Goal: Information Seeking & Learning: Compare options

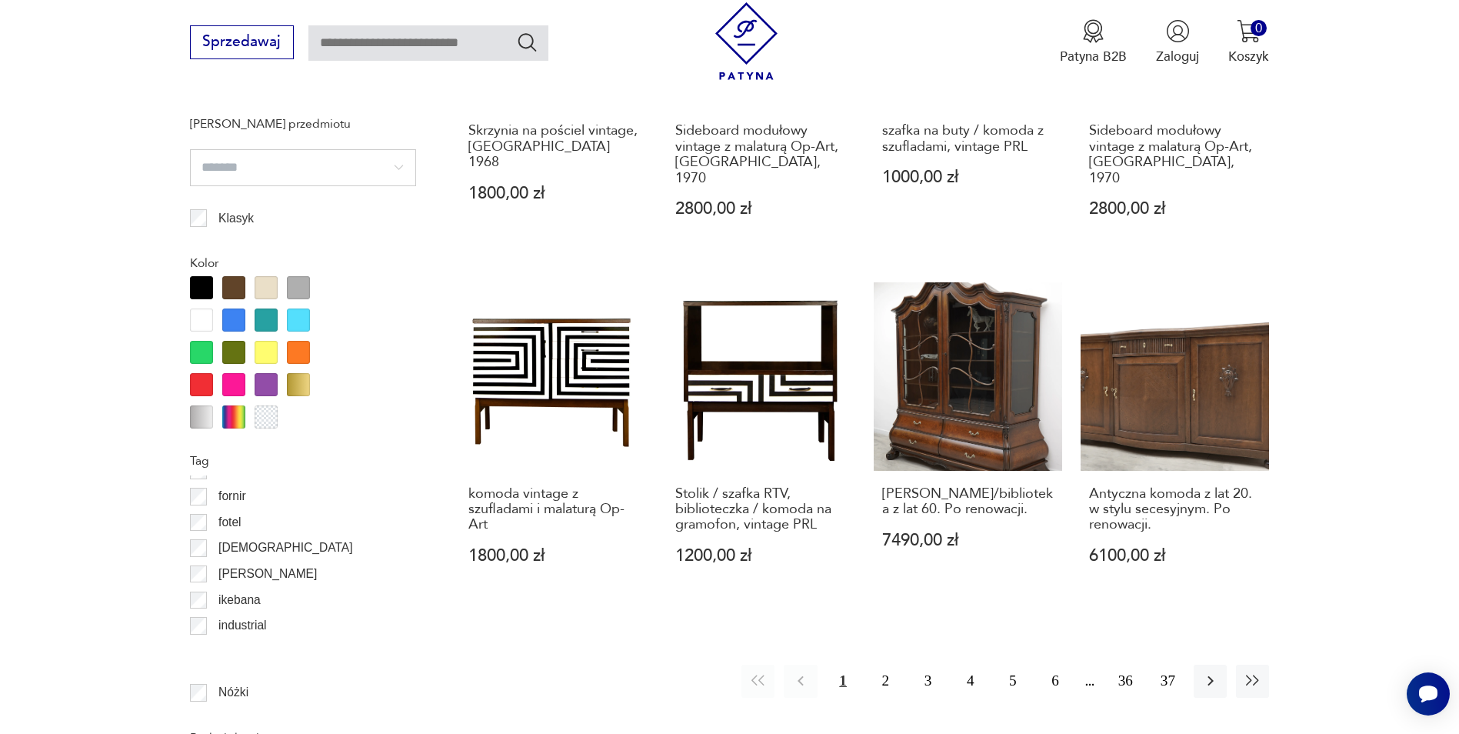
scroll to position [308, 0]
click at [215, 162] on input "search" at bounding box center [303, 167] width 226 height 37
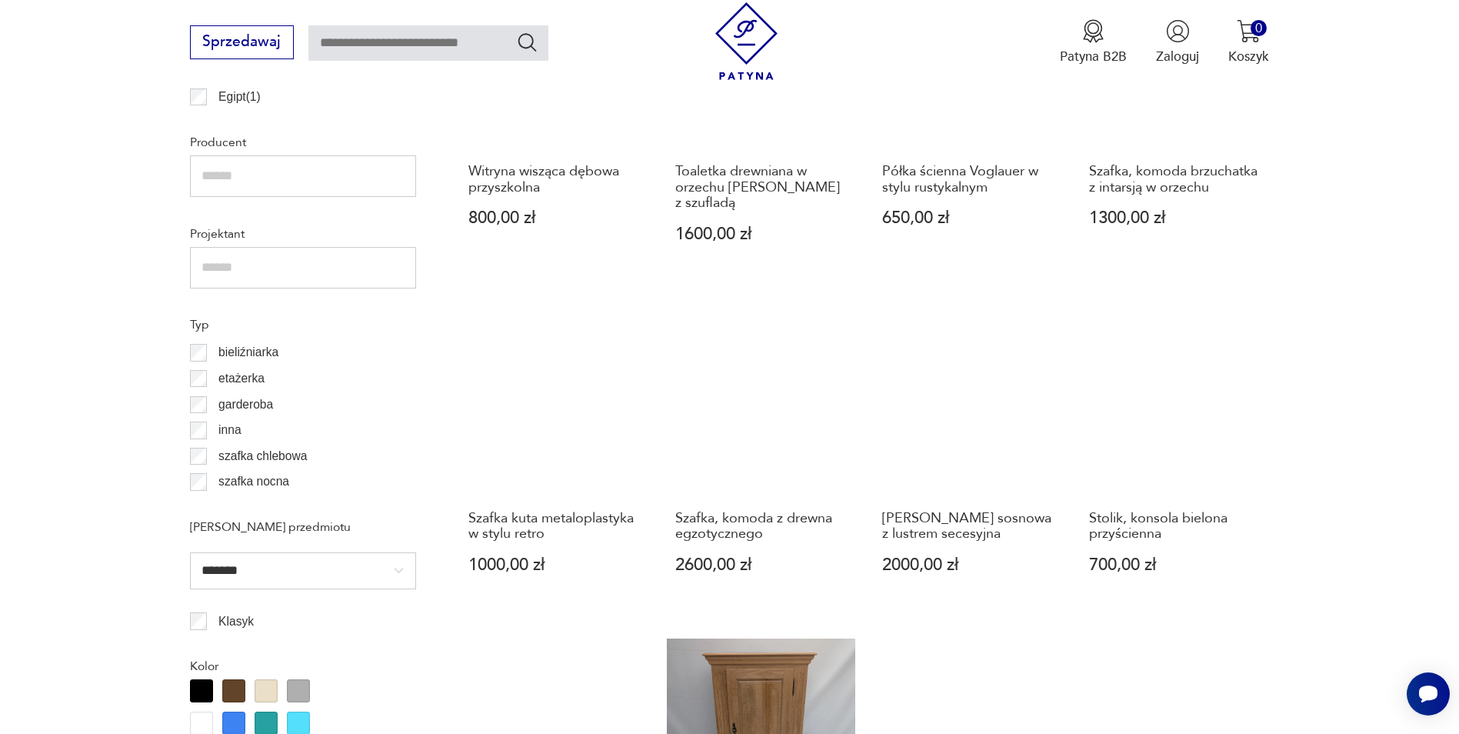
scroll to position [1214, 0]
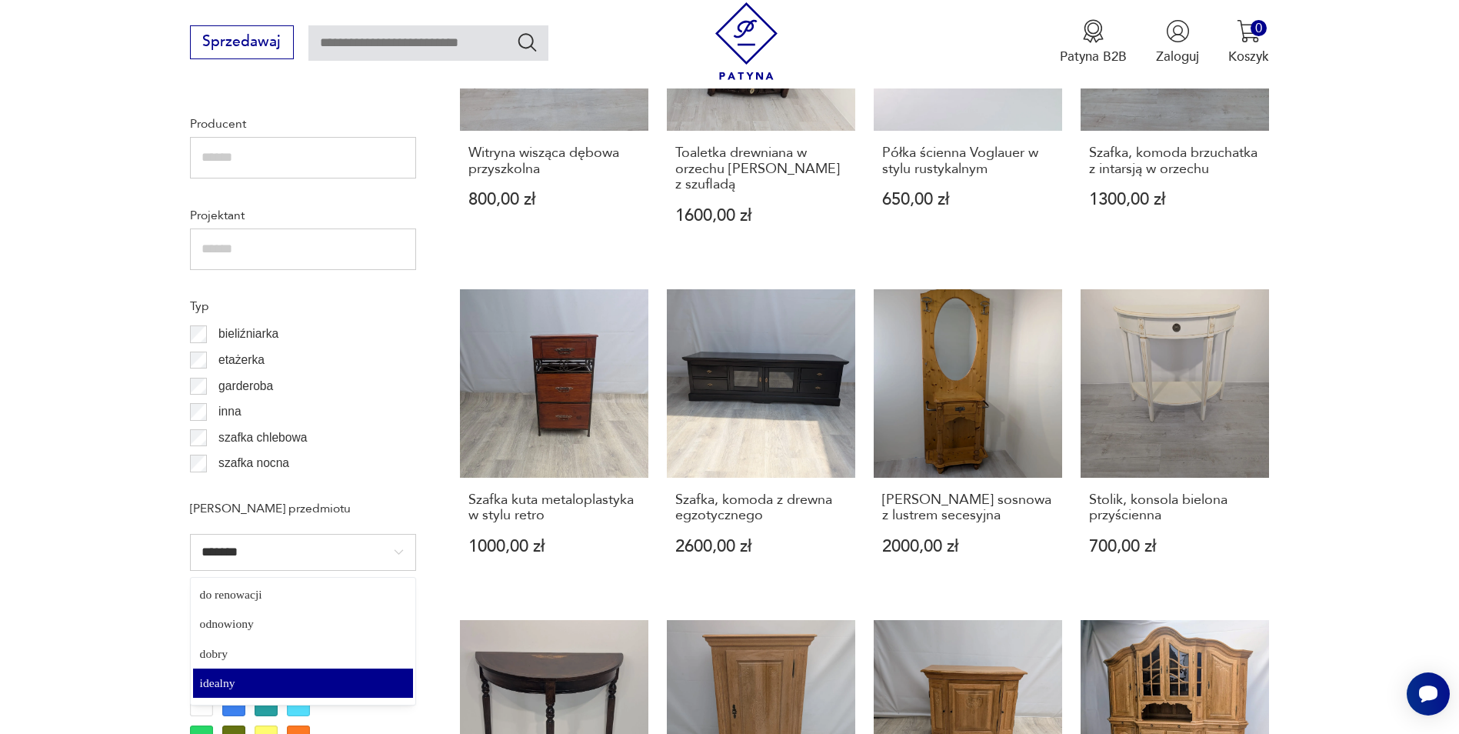
click at [265, 565] on input "*******" at bounding box center [303, 552] width 226 height 37
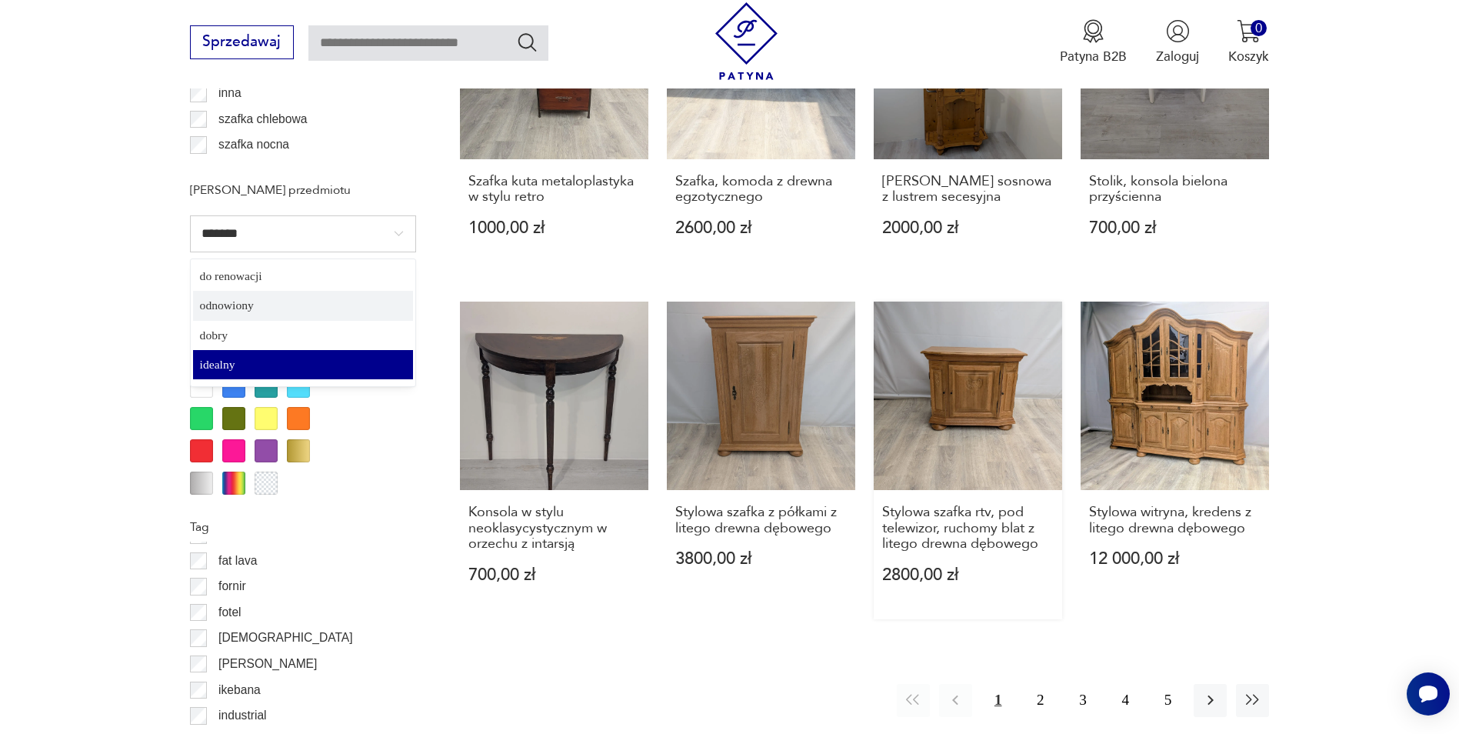
scroll to position [1521, 0]
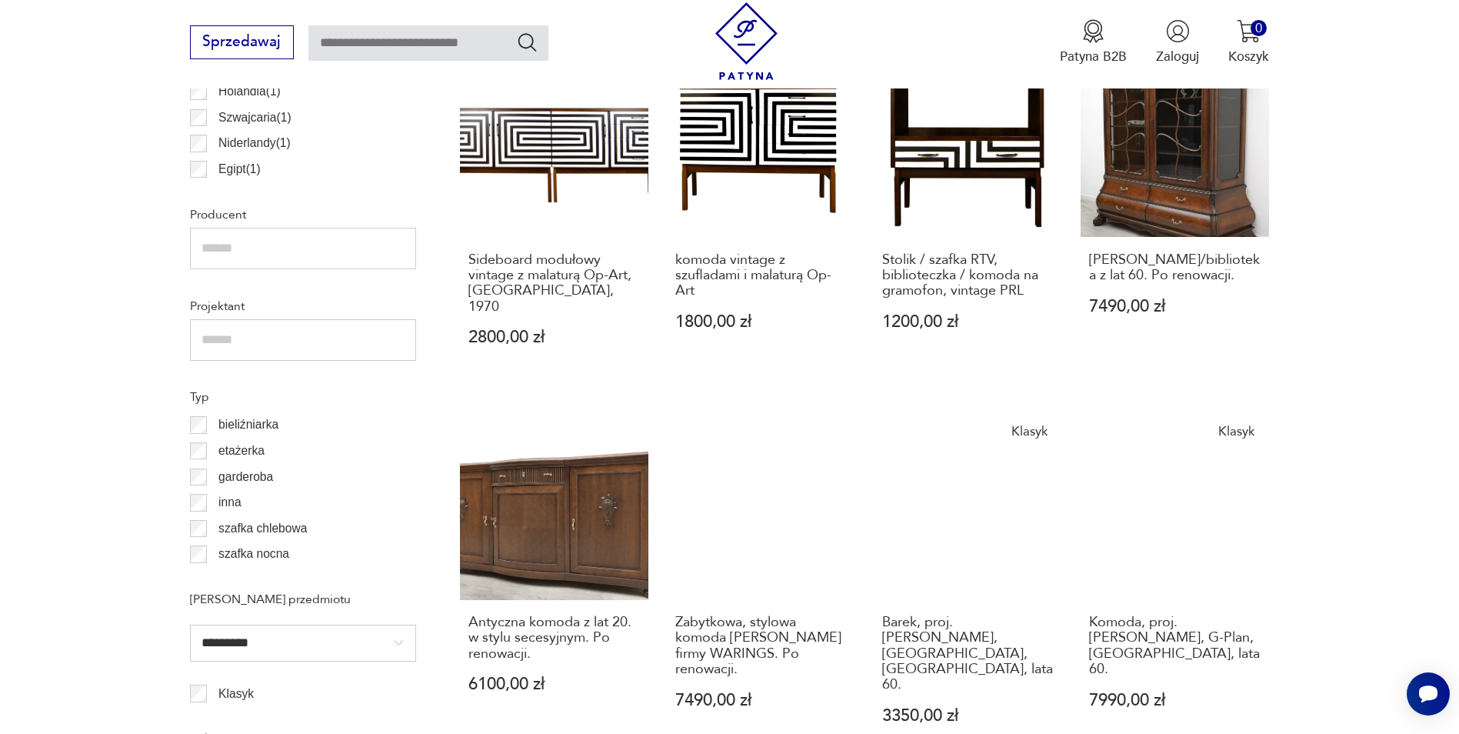
scroll to position [1137, 0]
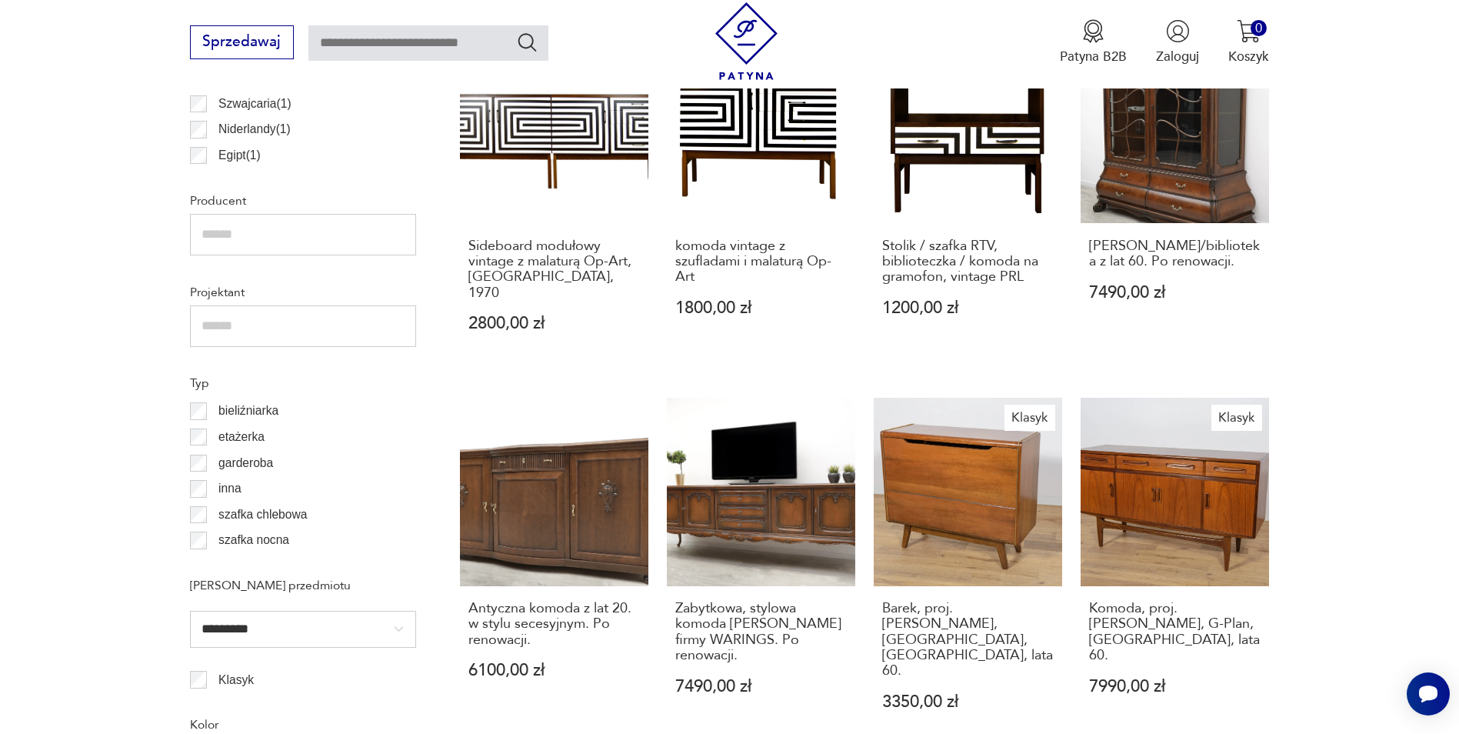
click at [402, 629] on input "*********" at bounding box center [303, 629] width 226 height 37
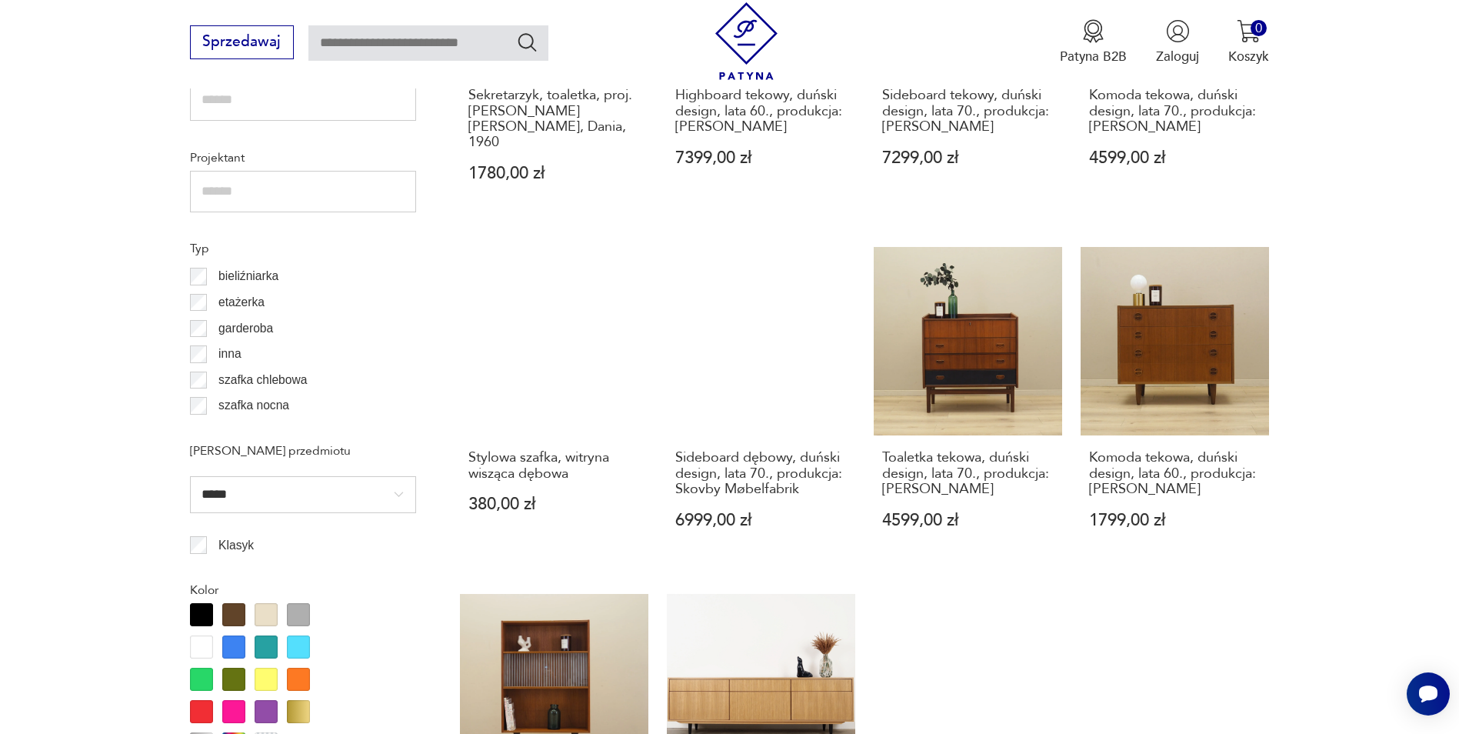
scroll to position [1291, 0]
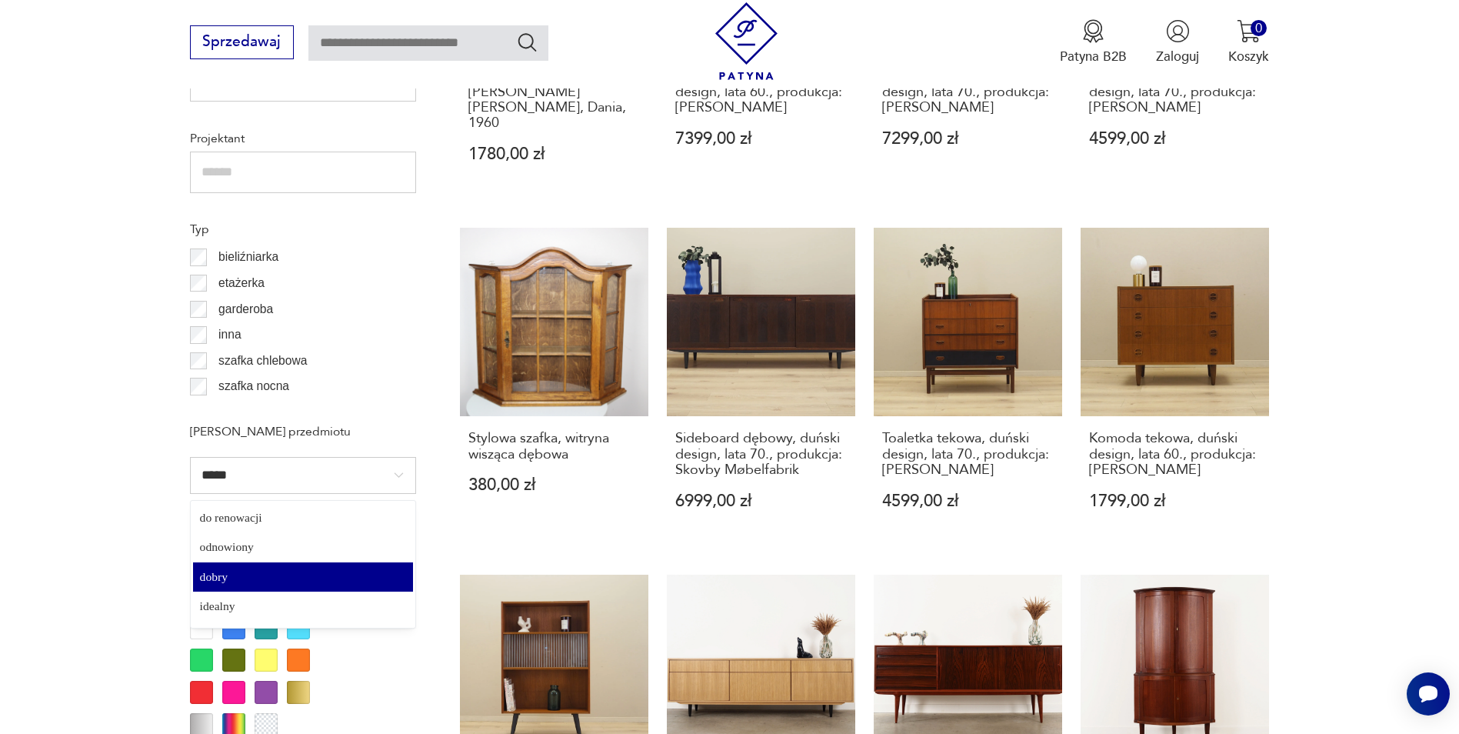
click at [282, 468] on input "*****" at bounding box center [303, 475] width 226 height 37
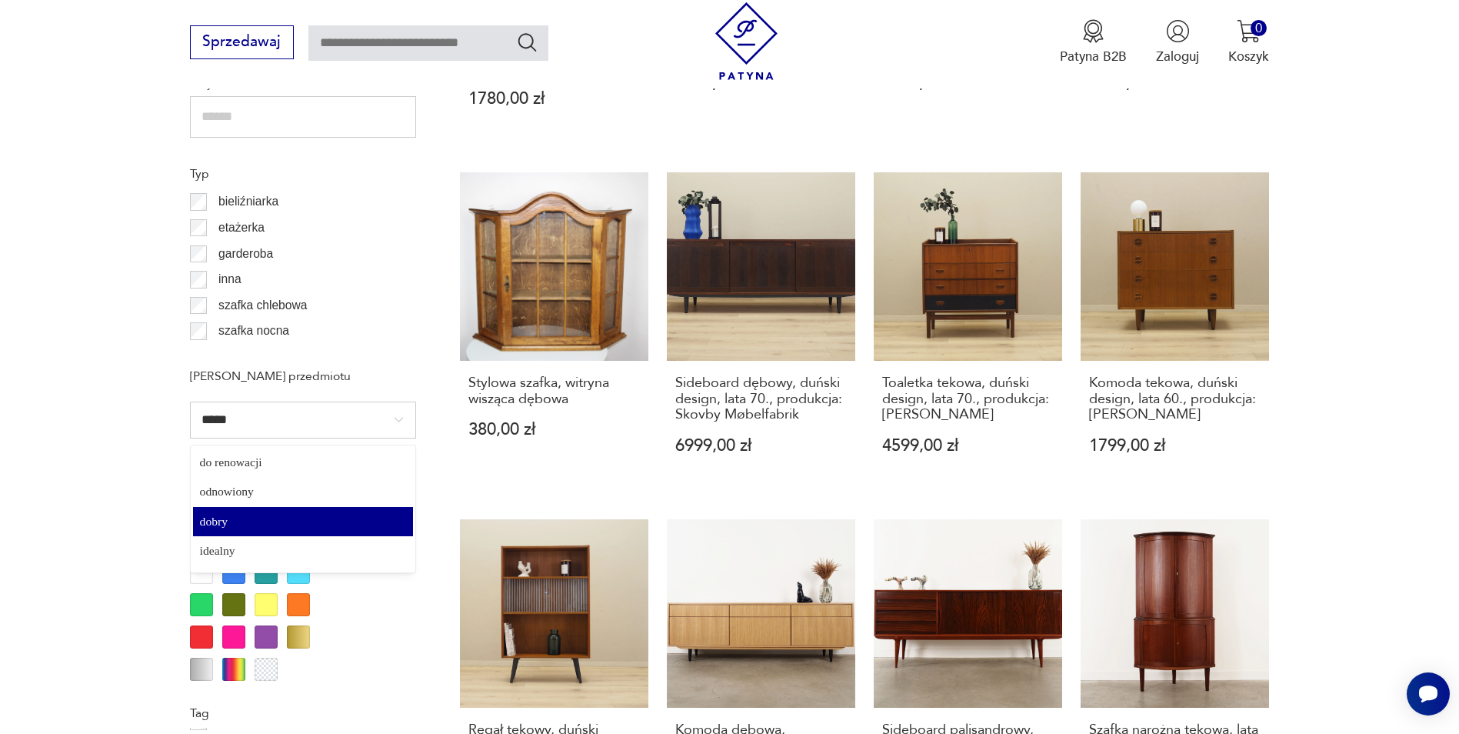
scroll to position [1368, 0]
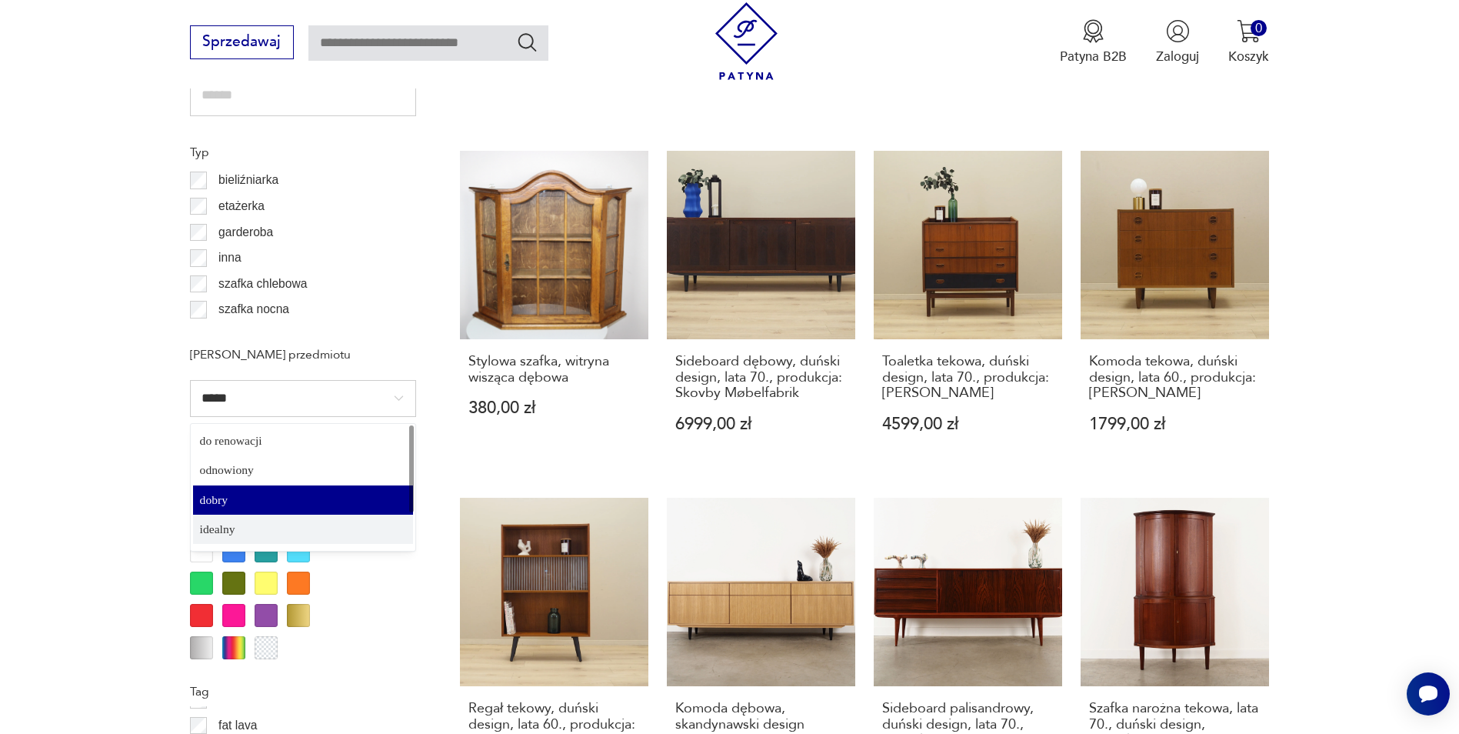
type input "*******"
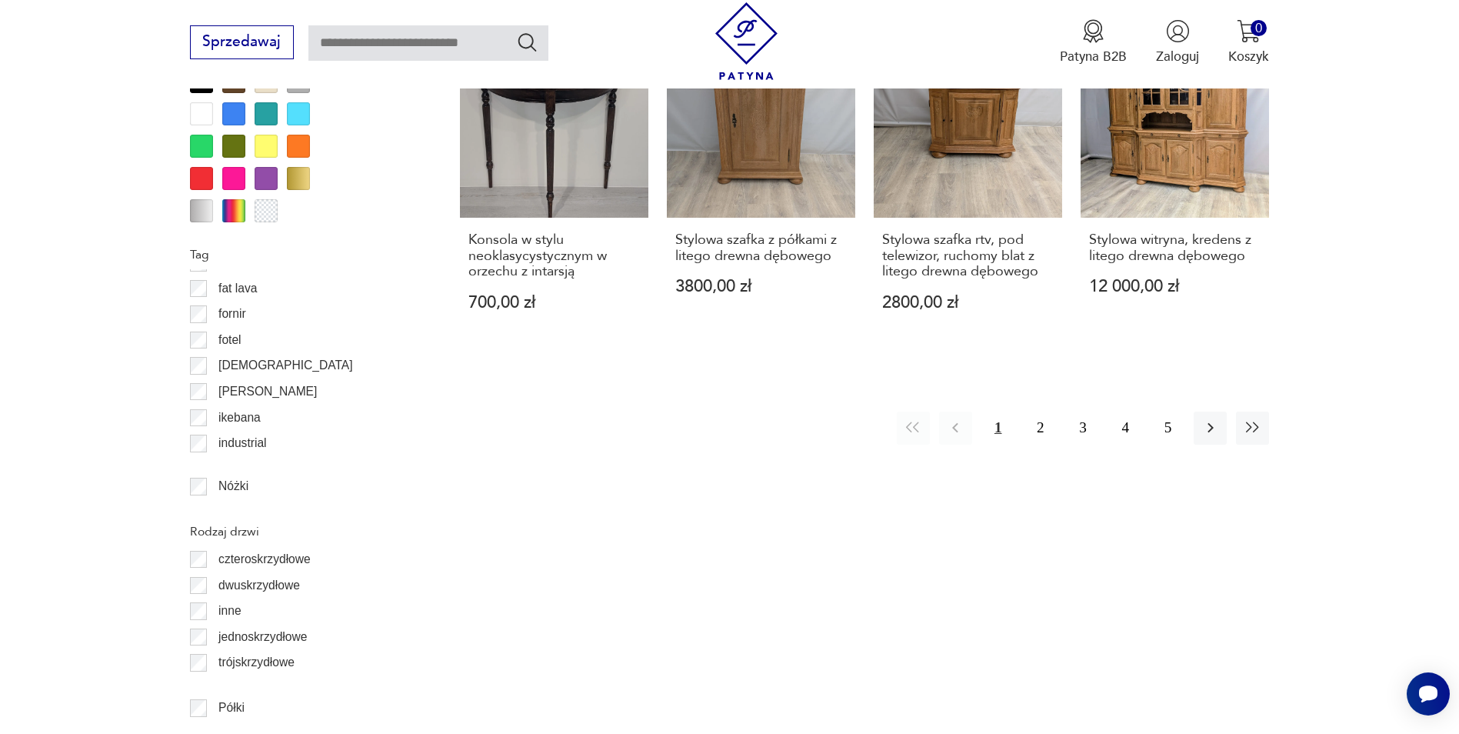
scroll to position [1829, 0]
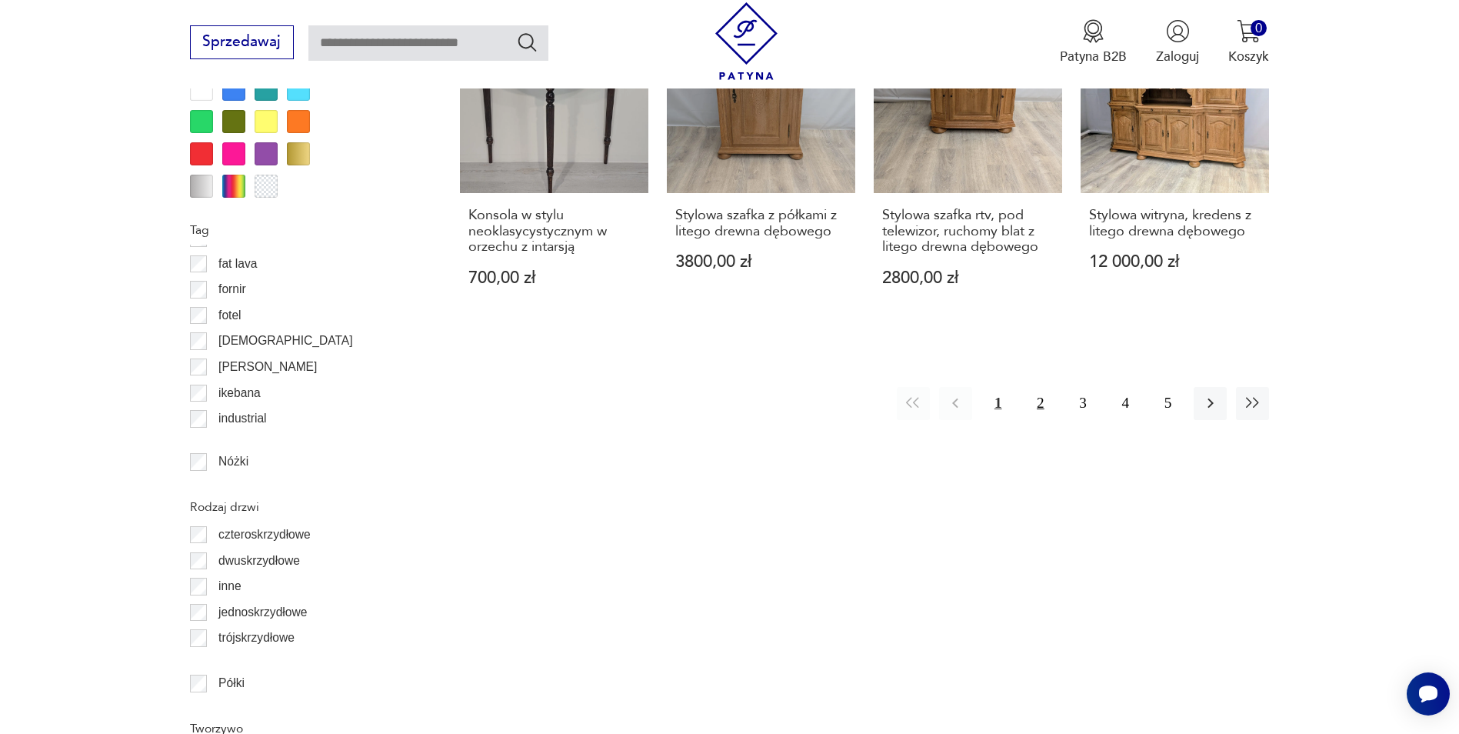
click at [1044, 406] on button "2" at bounding box center [1040, 403] width 33 height 33
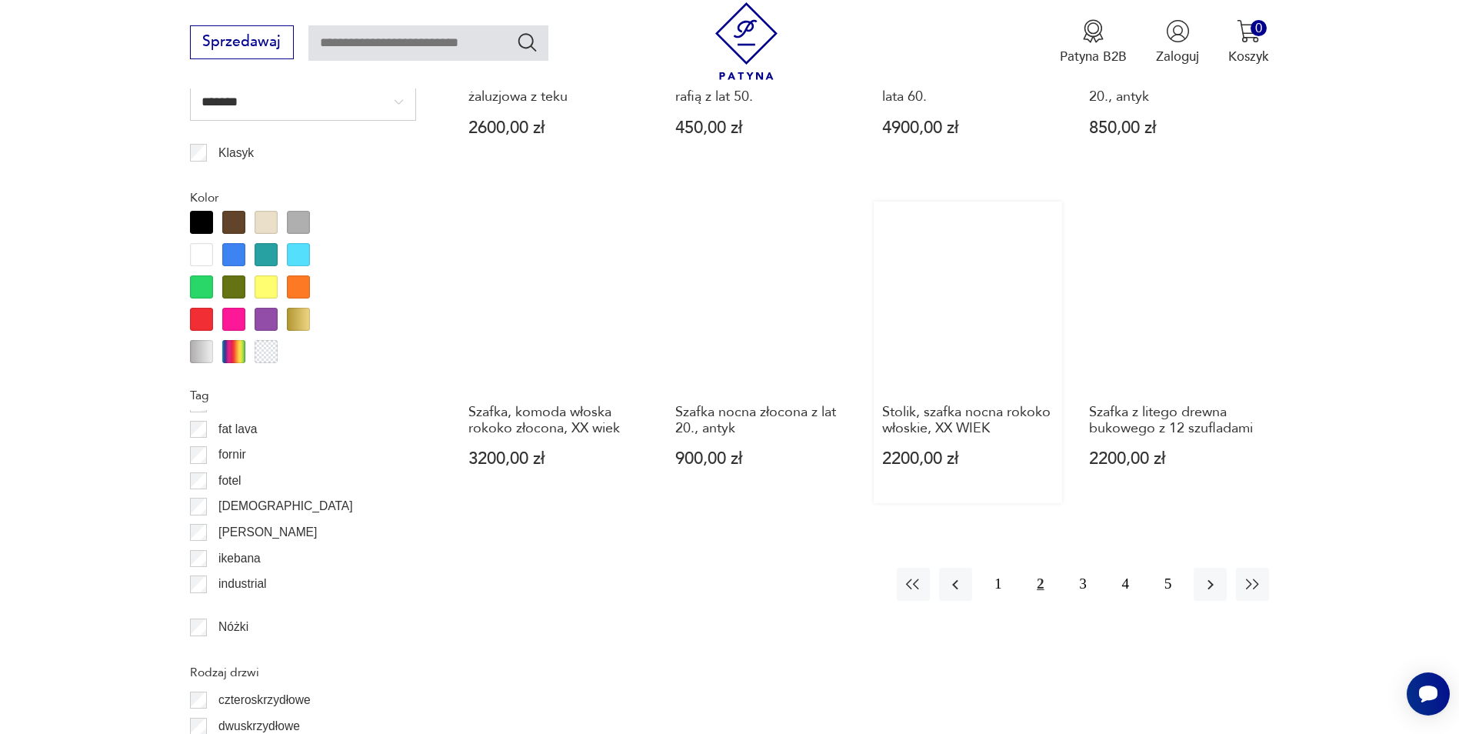
scroll to position [1675, 0]
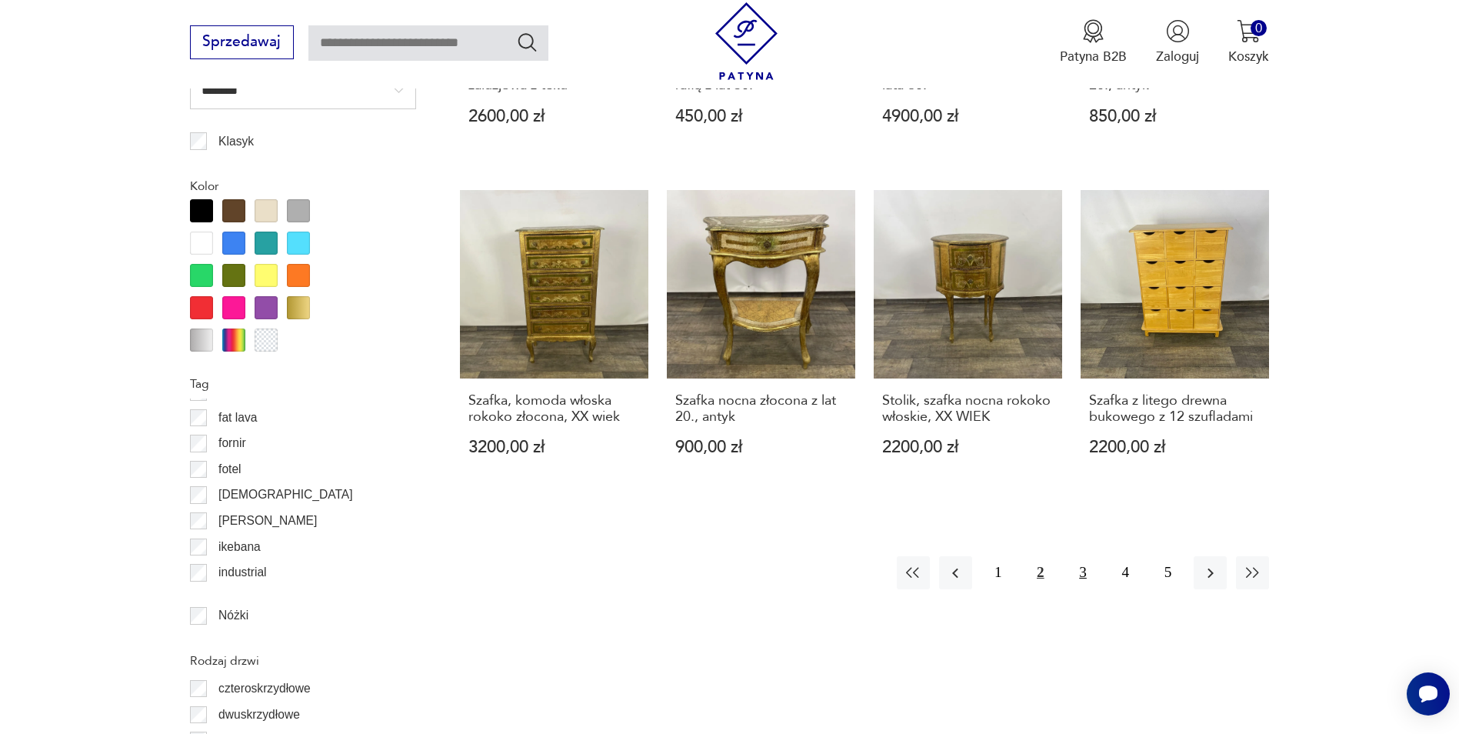
click at [1083, 556] on button "3" at bounding box center [1082, 572] width 33 height 33
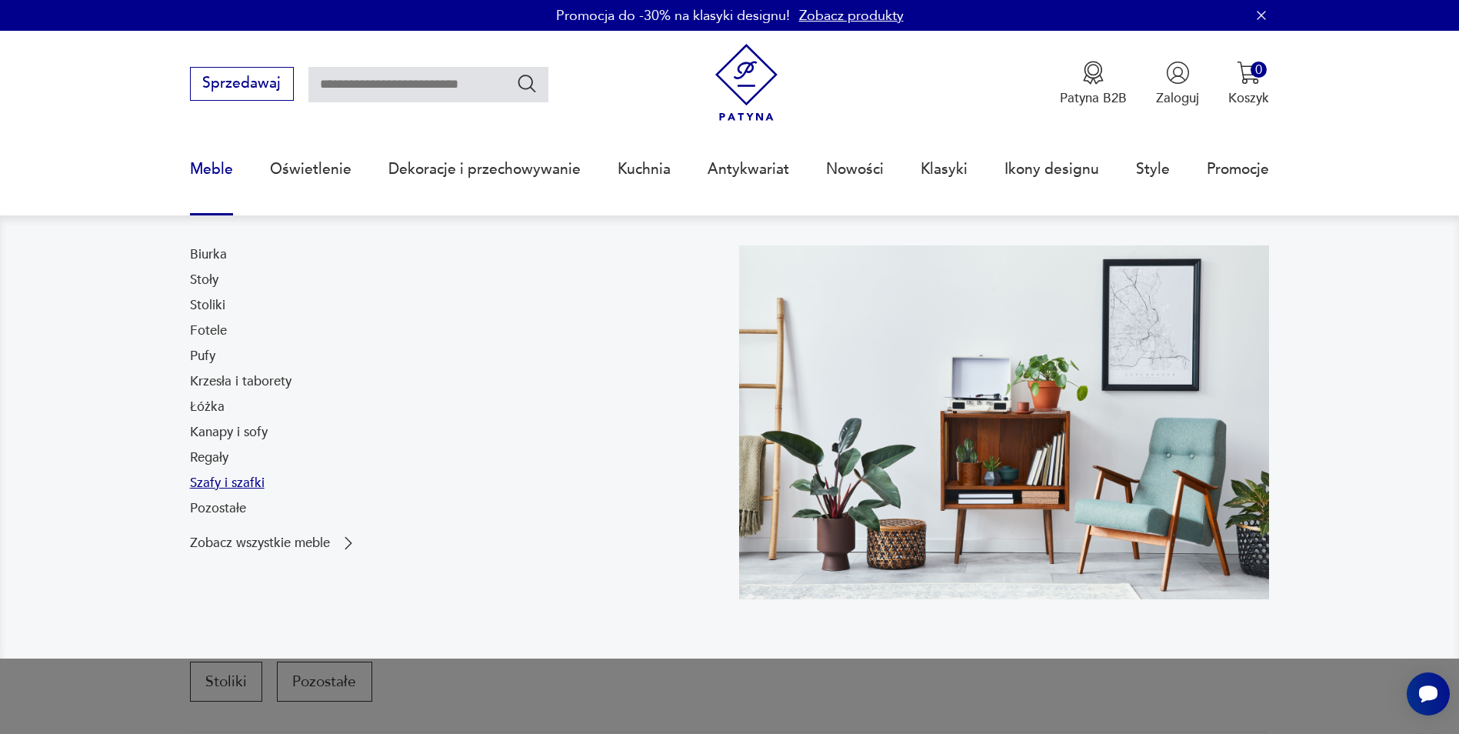
click at [231, 487] on link "Szafy i szafki" at bounding box center [227, 483] width 75 height 18
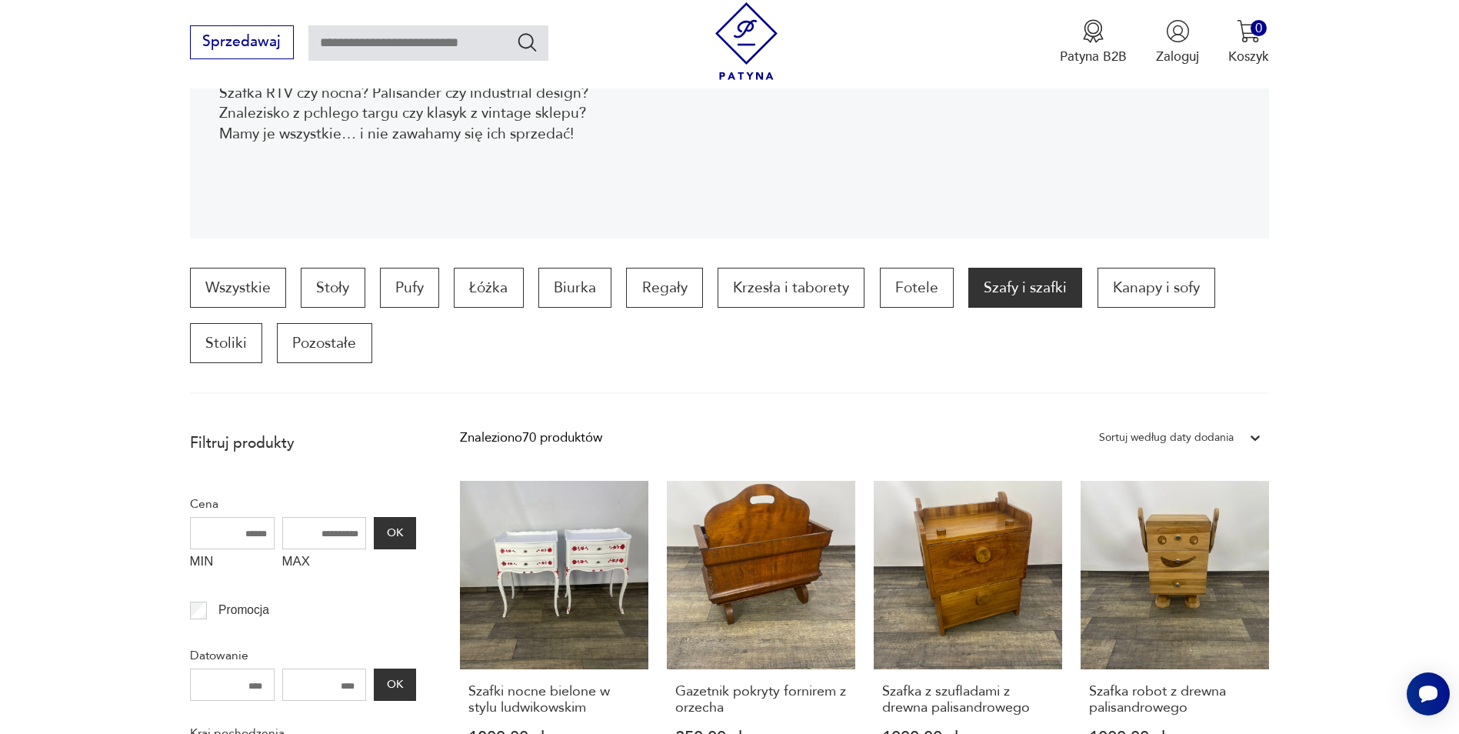
scroll to position [521, 0]
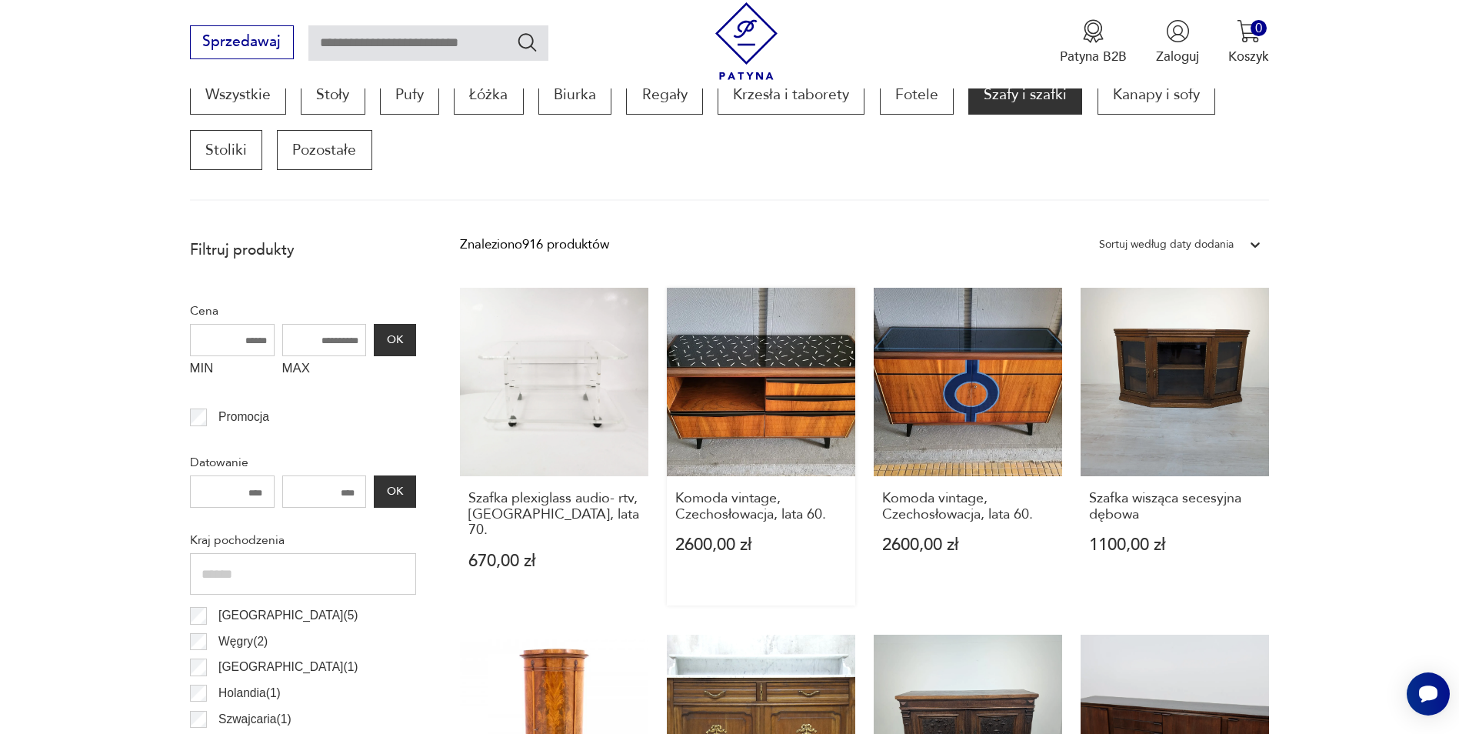
click at [776, 411] on link "Komoda vintage, Czechosłowacja, lata 60. 2600,00 zł" at bounding box center [761, 446] width 188 height 317
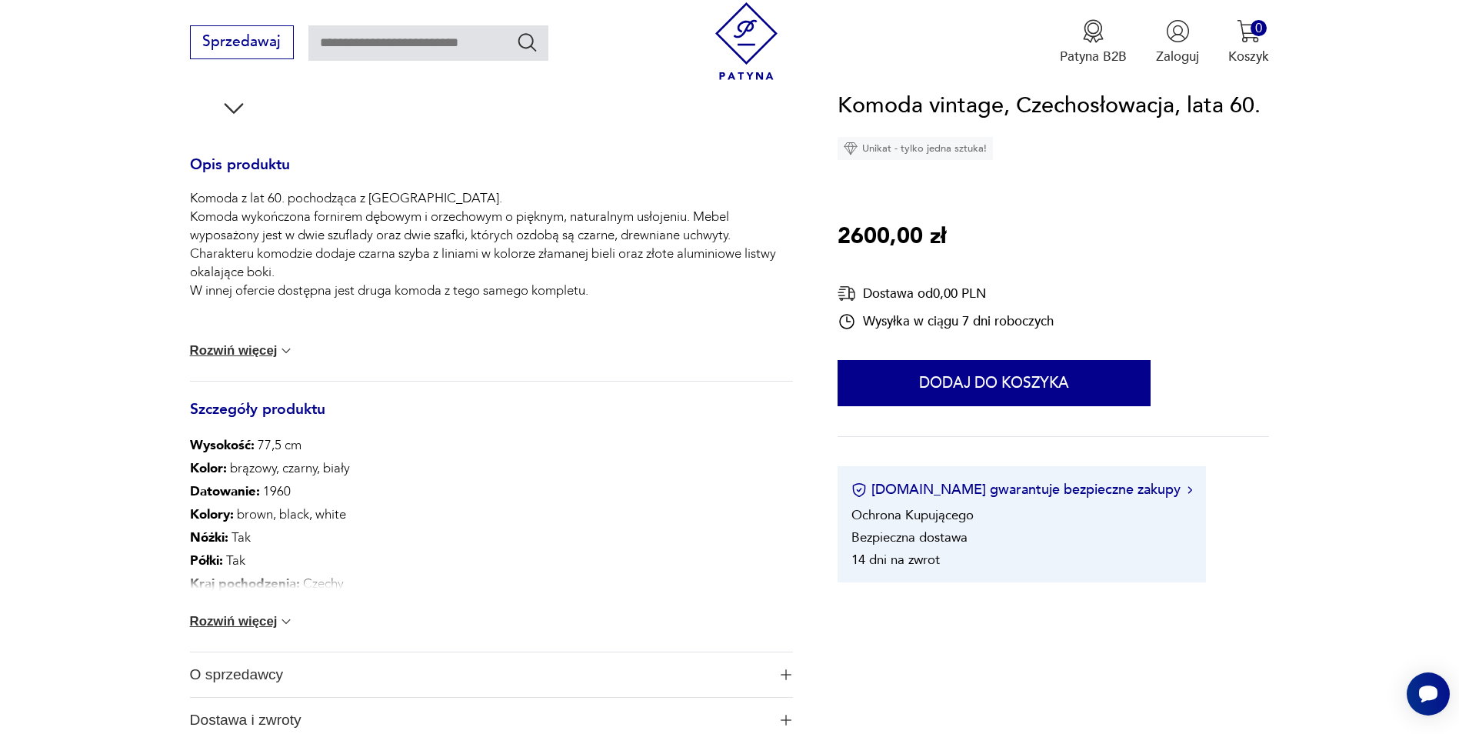
scroll to position [615, 0]
click at [284, 619] on img at bounding box center [285, 619] width 15 height 15
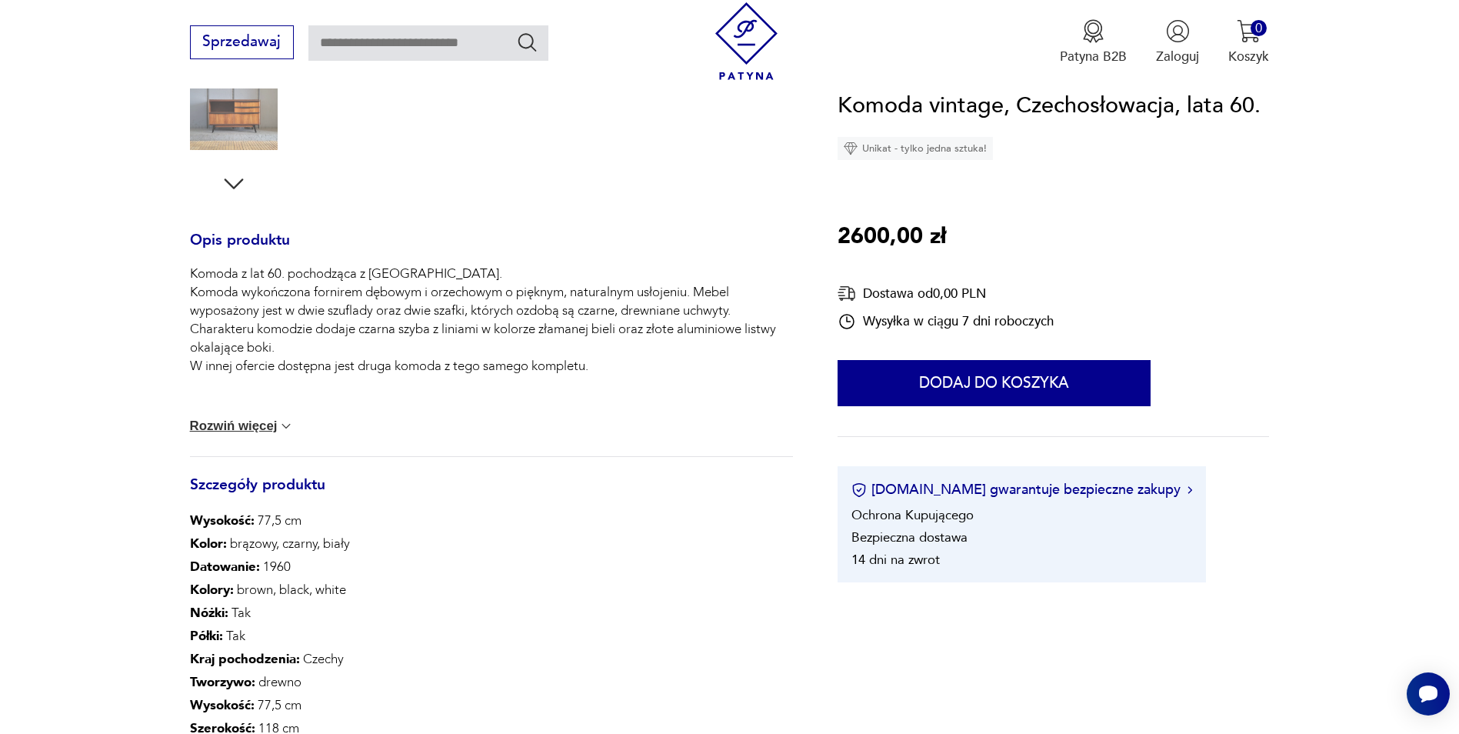
scroll to position [154, 0]
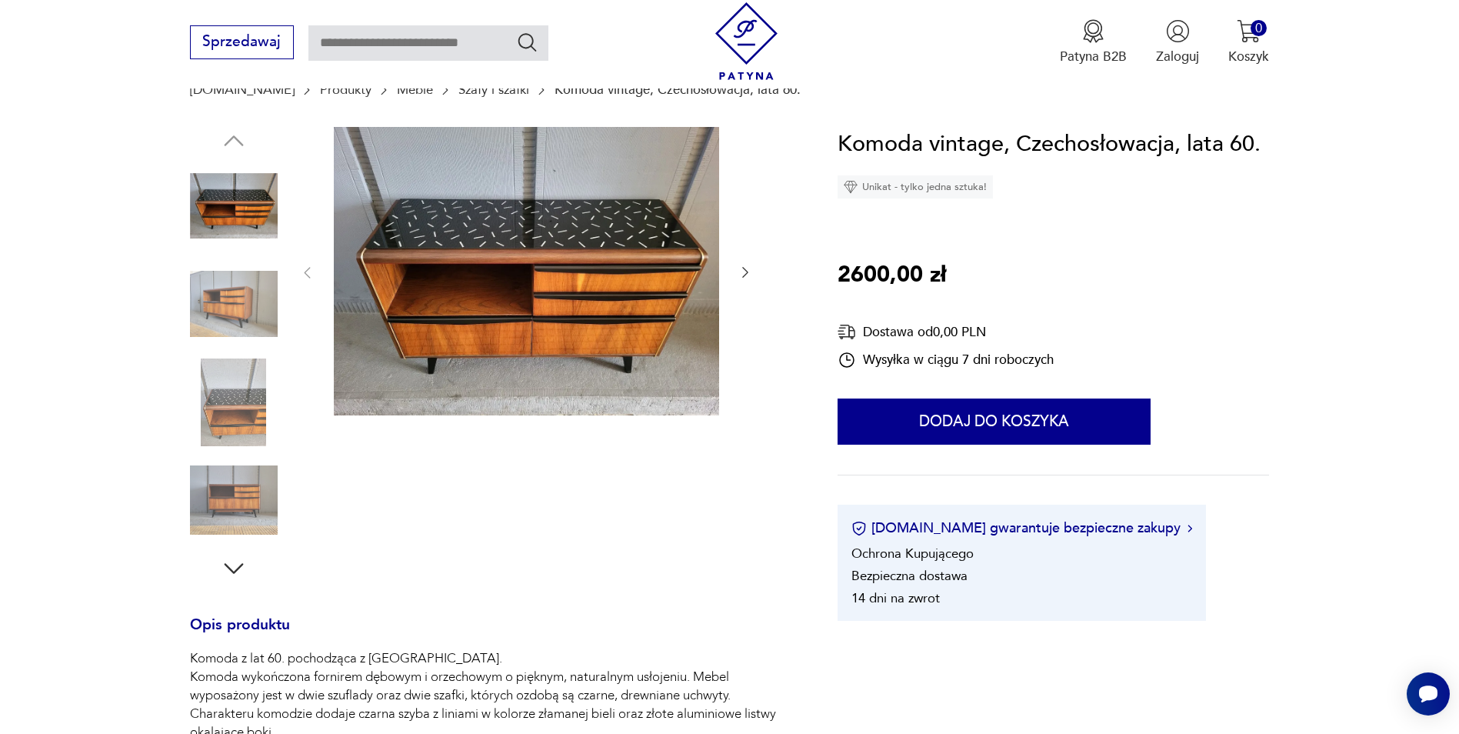
click at [750, 272] on icon "button" at bounding box center [745, 272] width 15 height 15
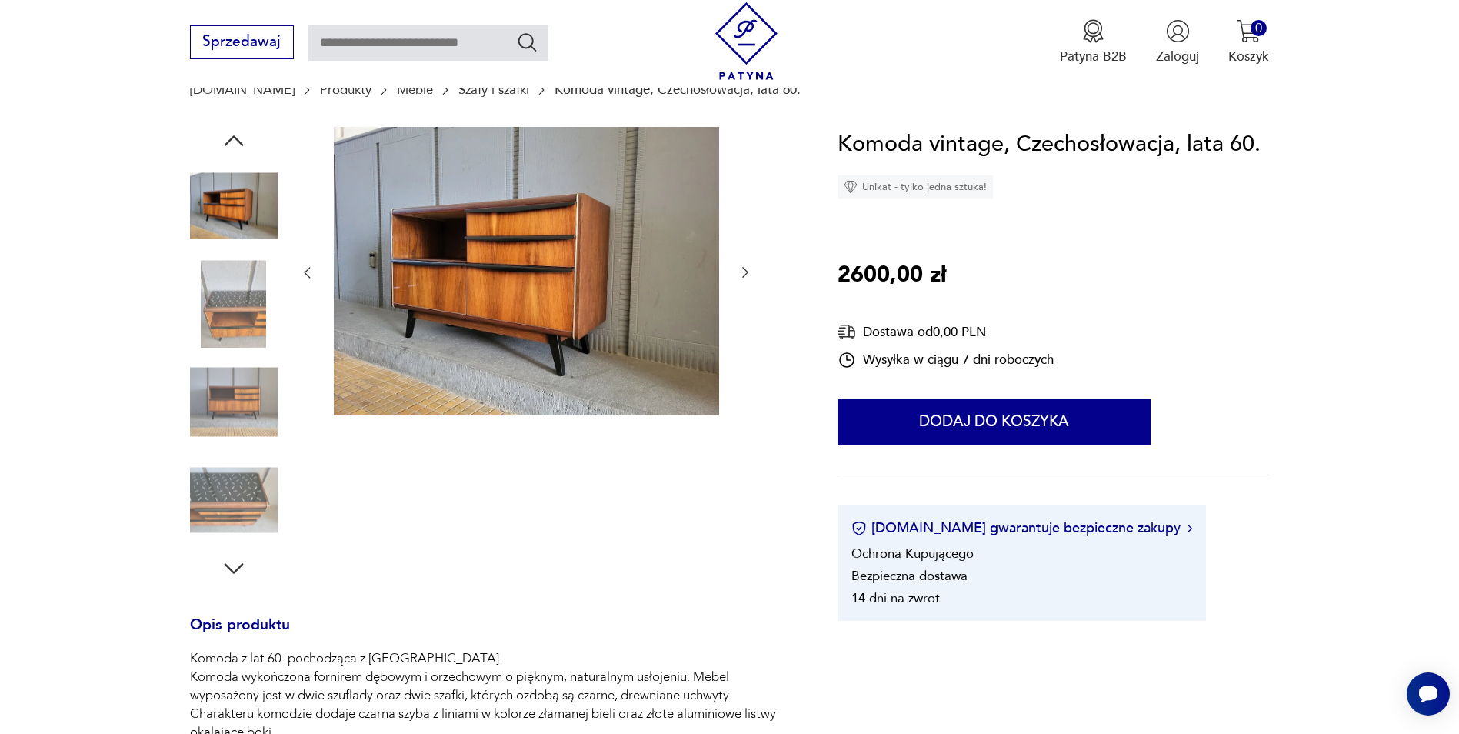
click at [750, 272] on icon "button" at bounding box center [745, 272] width 15 height 15
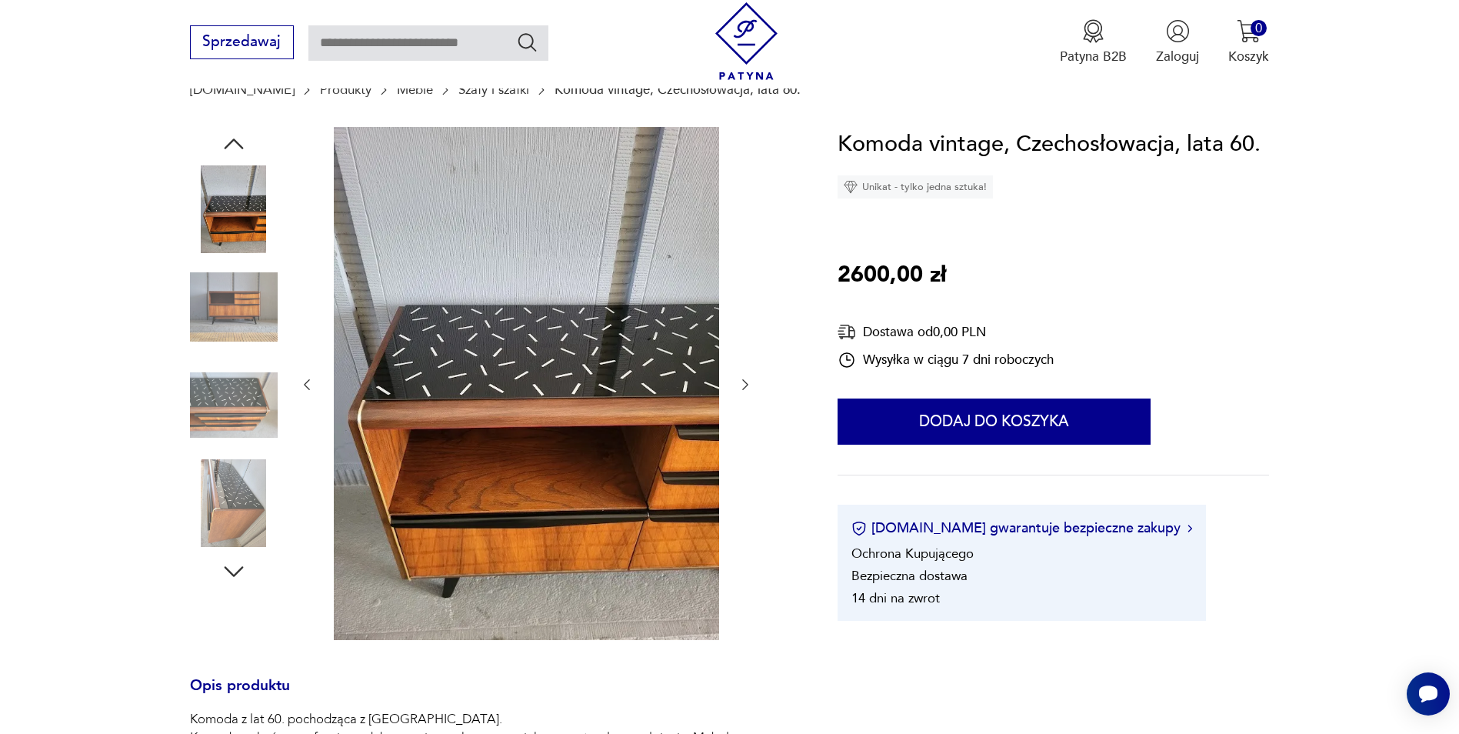
click at [750, 272] on div at bounding box center [526, 385] width 454 height 516
click at [744, 382] on icon "button" at bounding box center [745, 384] width 15 height 15
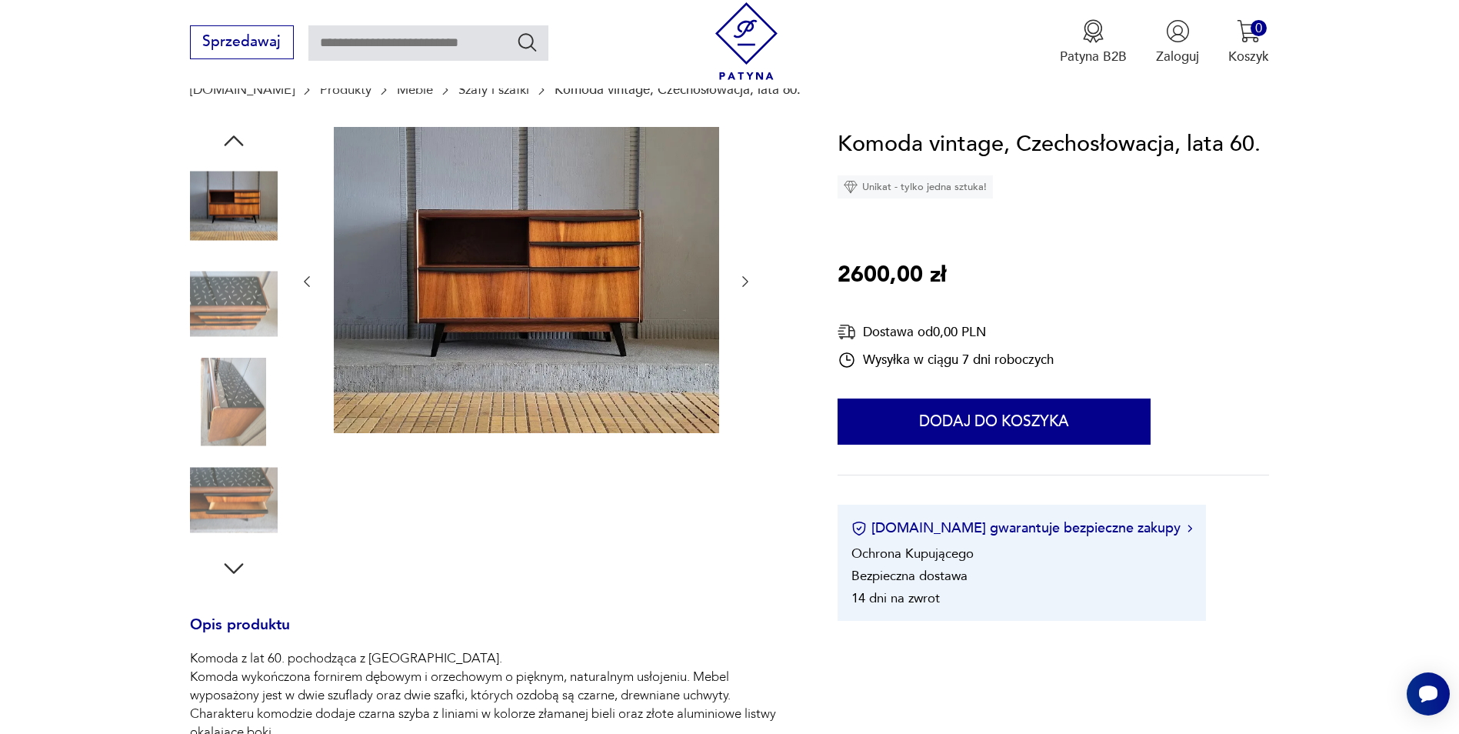
click at [744, 382] on div at bounding box center [526, 282] width 454 height 310
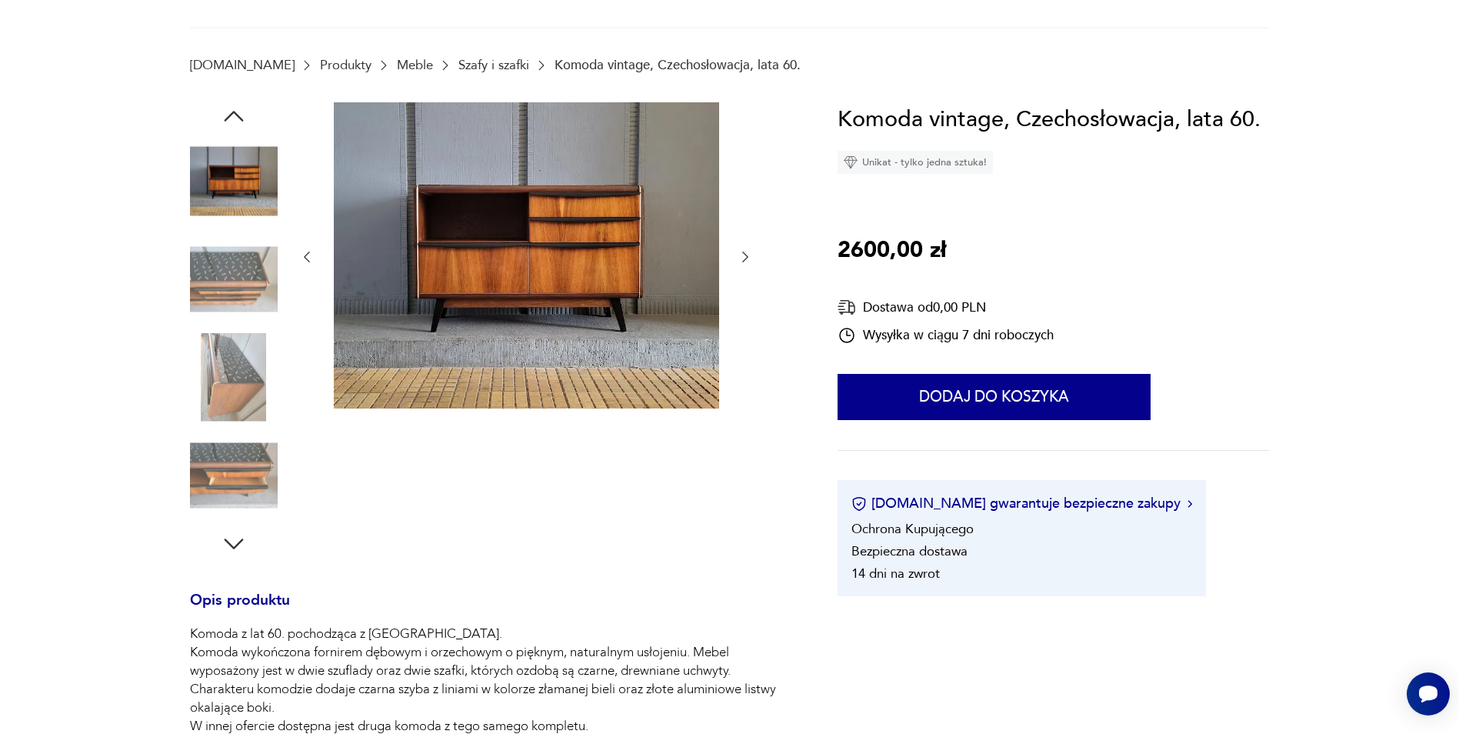
scroll to position [0, 0]
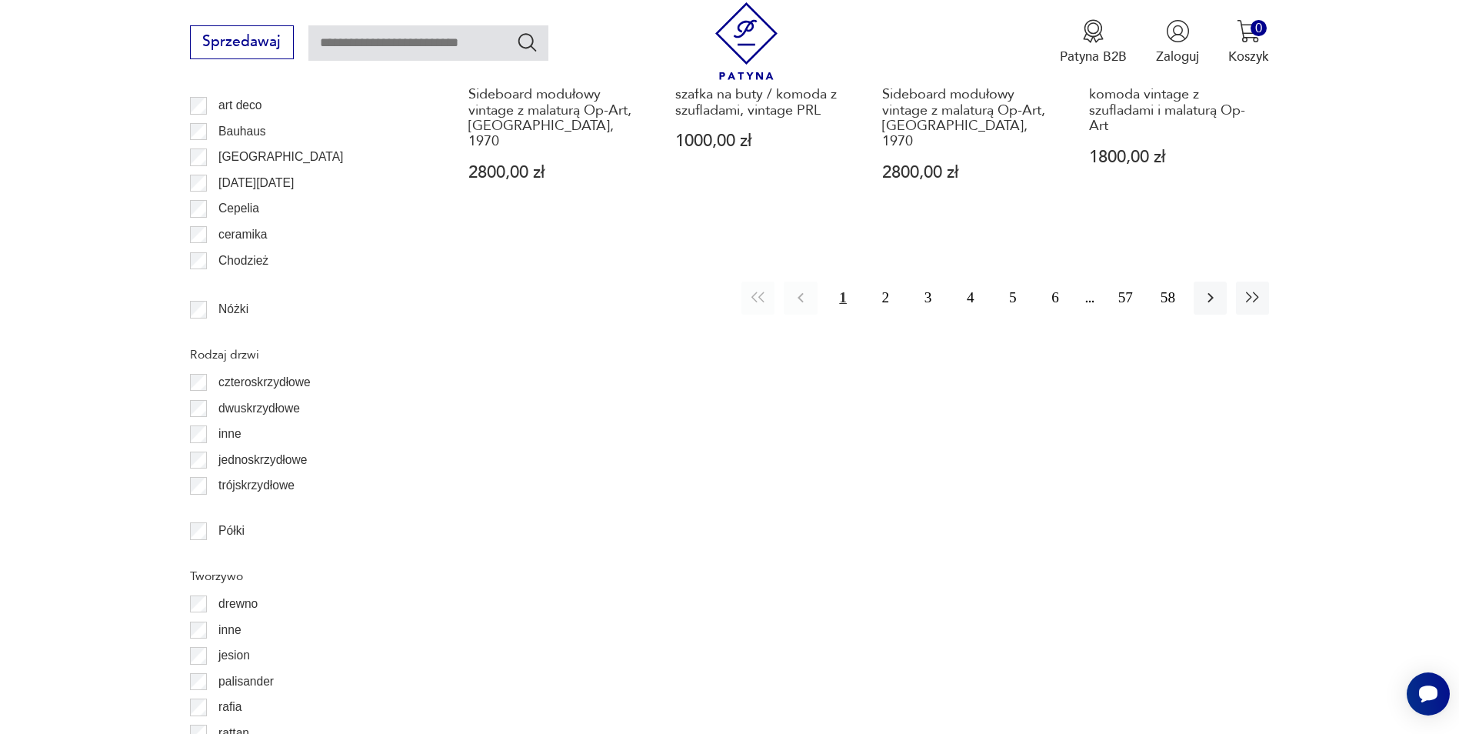
scroll to position [1983, 0]
click at [1262, 280] on button "button" at bounding box center [1252, 296] width 33 height 33
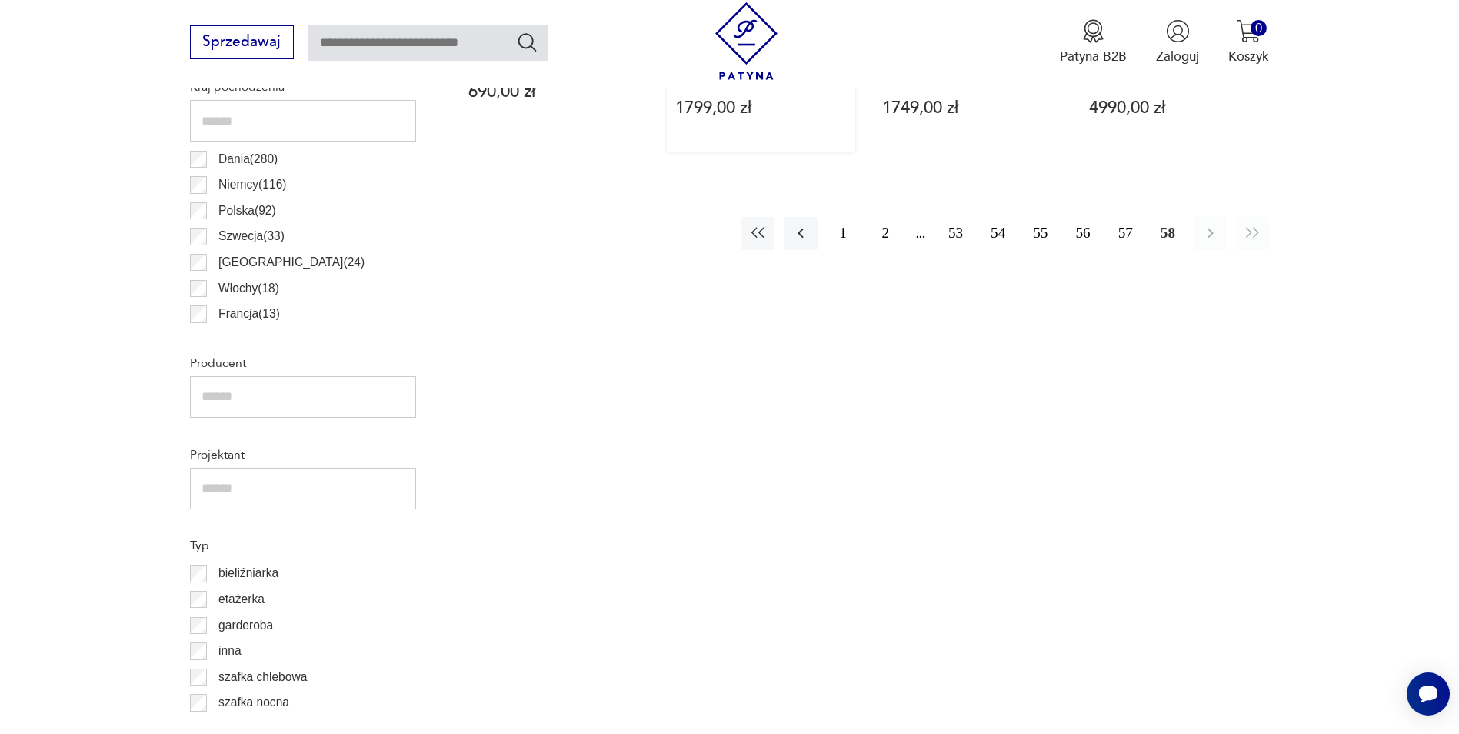
scroll to position [983, 0]
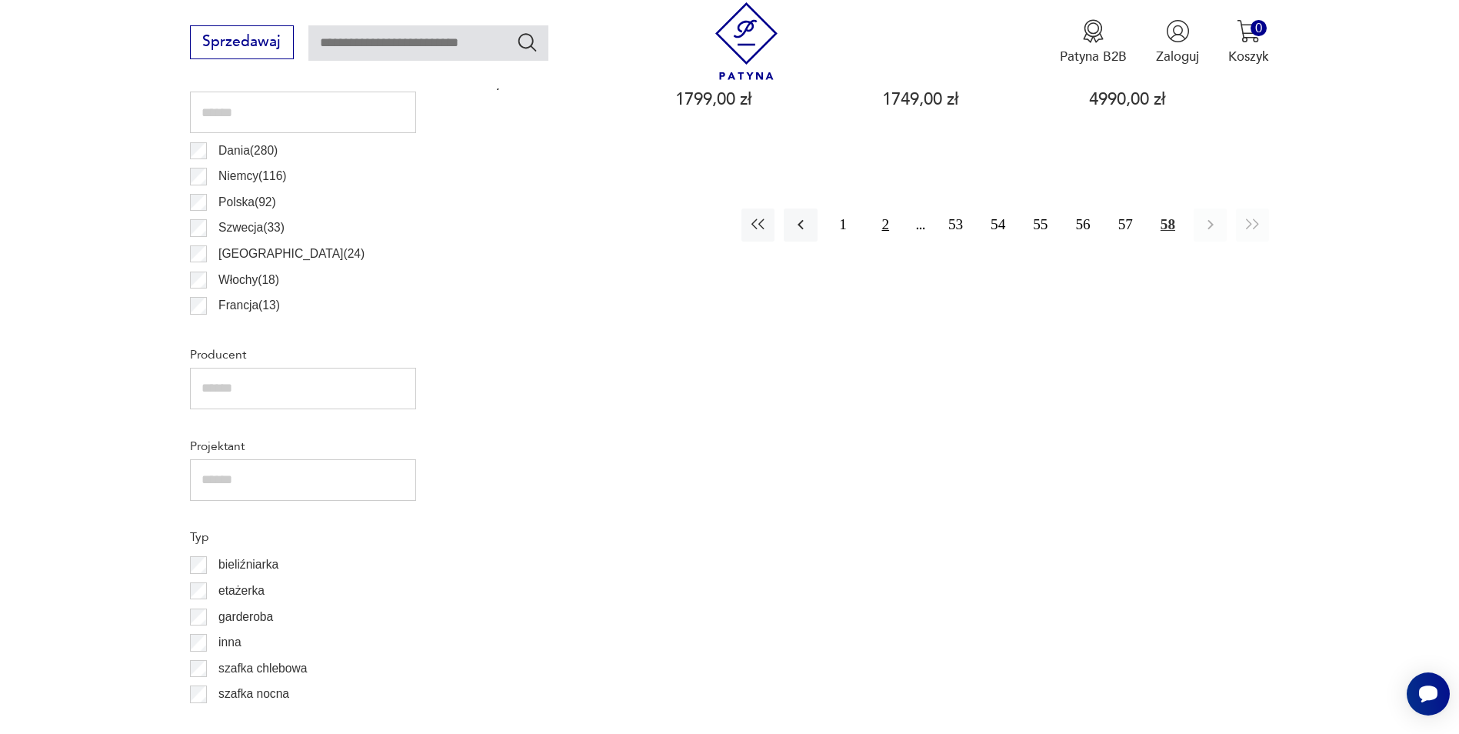
click at [884, 227] on button "2" at bounding box center [885, 224] width 33 height 33
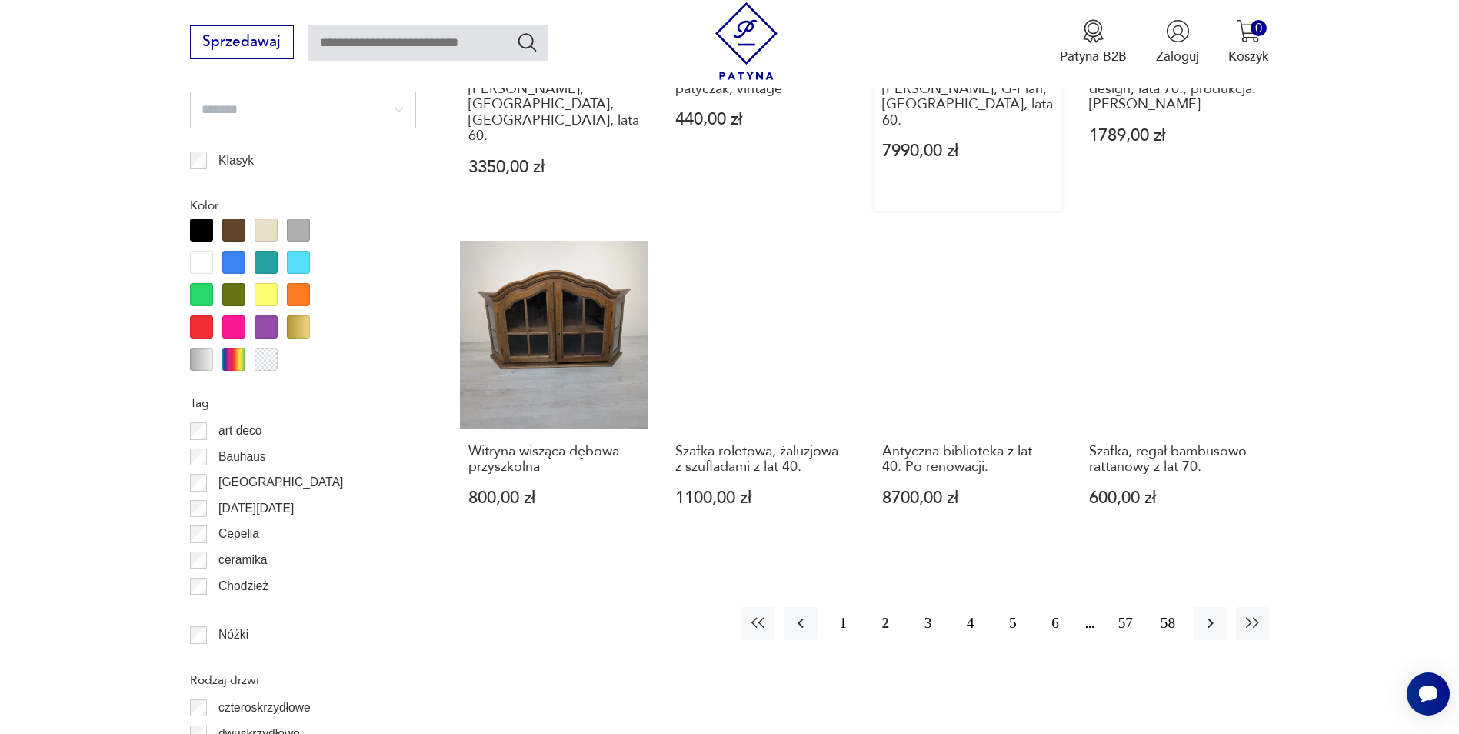
scroll to position [1675, 0]
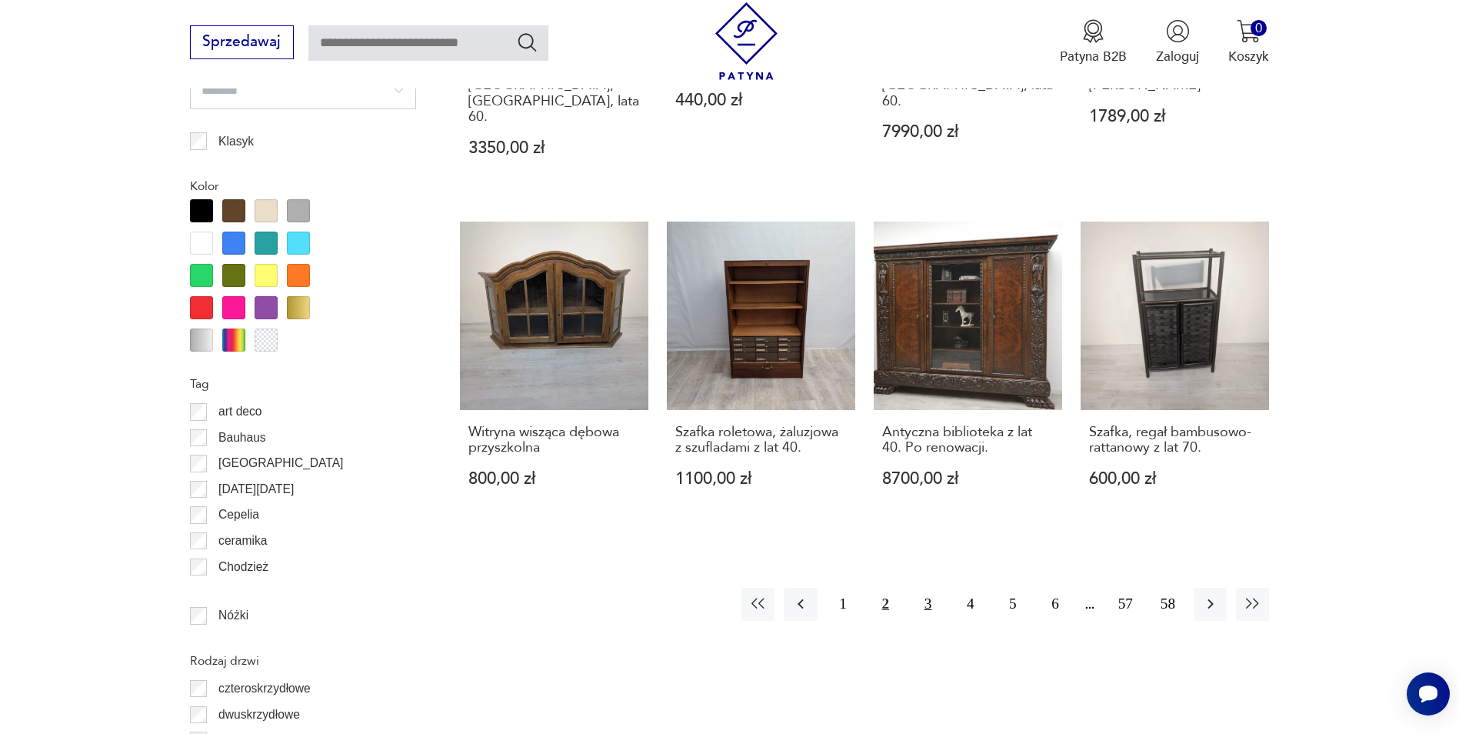
click at [928, 588] on button "3" at bounding box center [927, 604] width 33 height 33
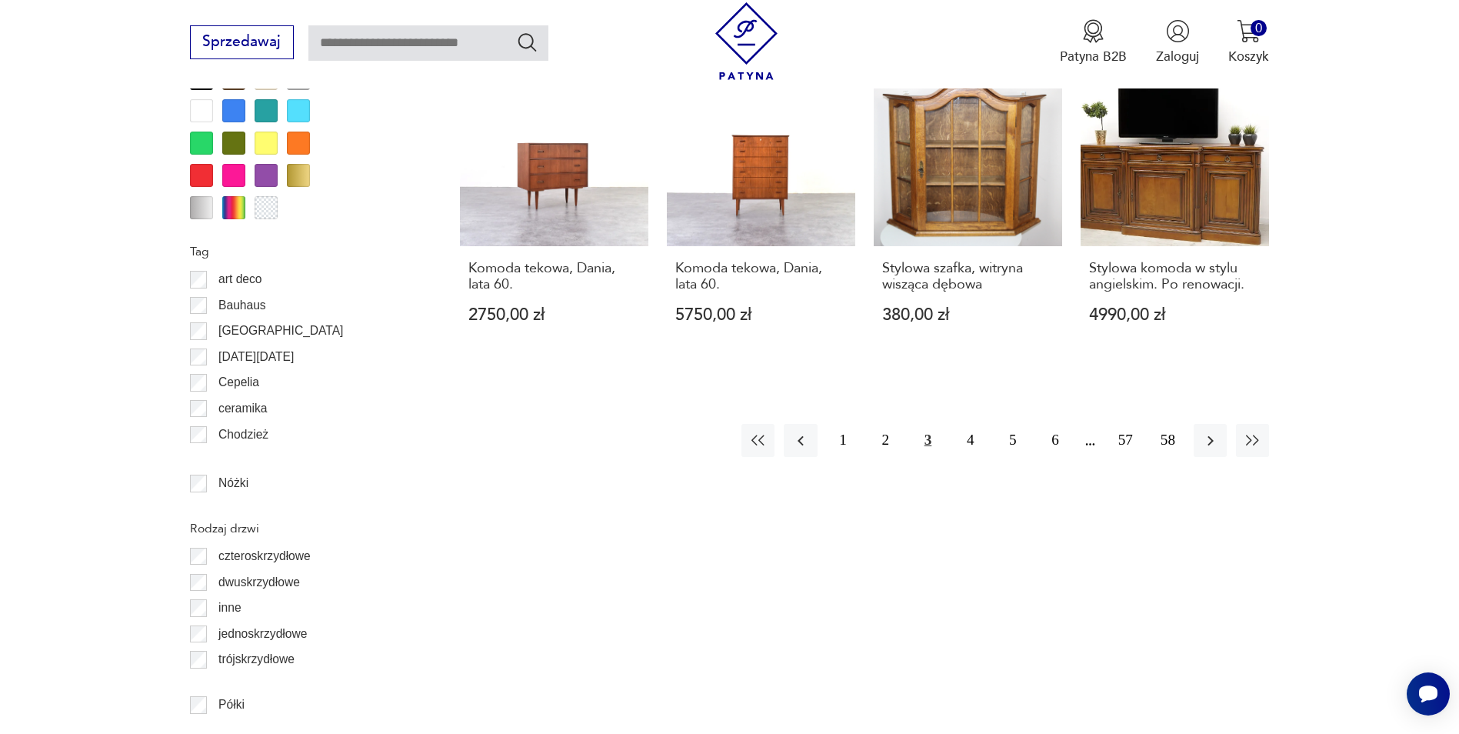
scroll to position [1829, 0]
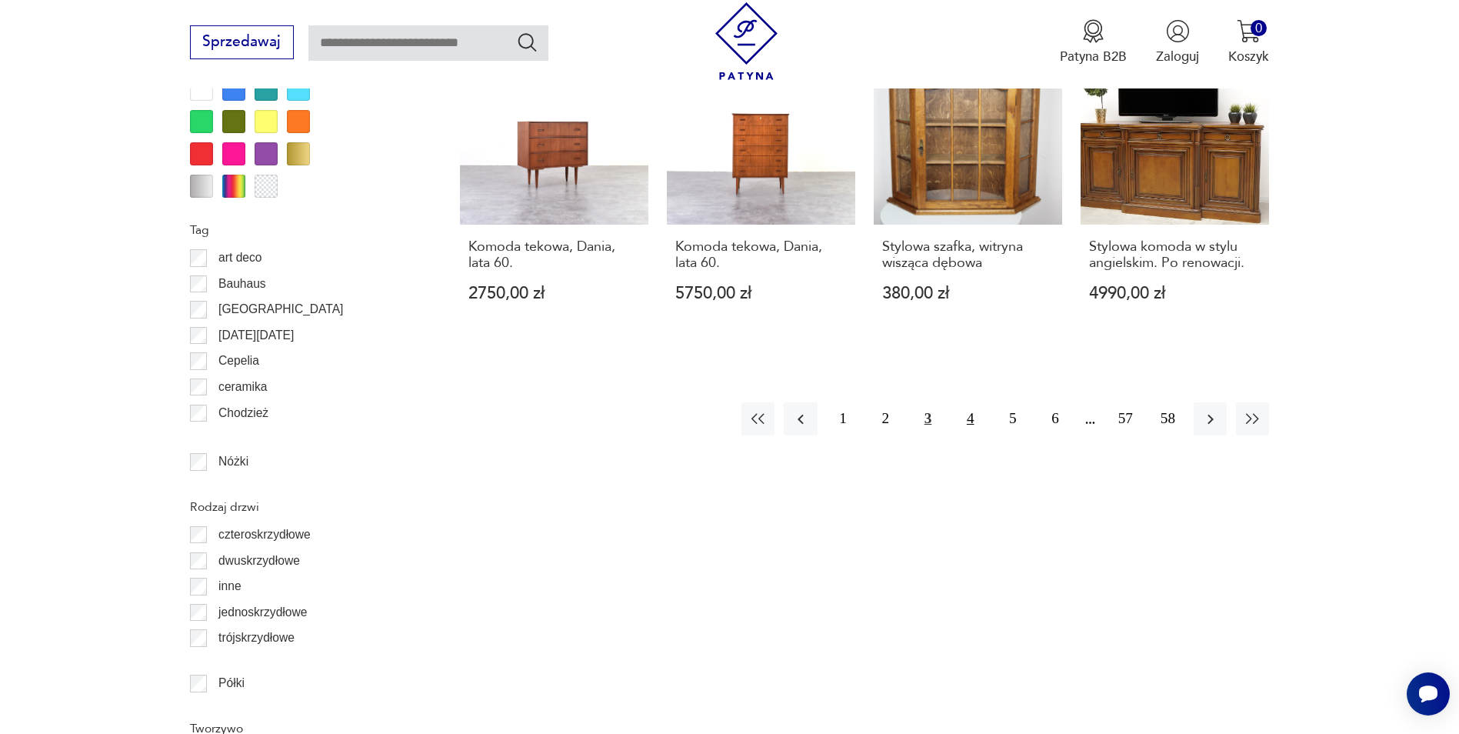
click at [970, 403] on button "4" at bounding box center [970, 418] width 33 height 33
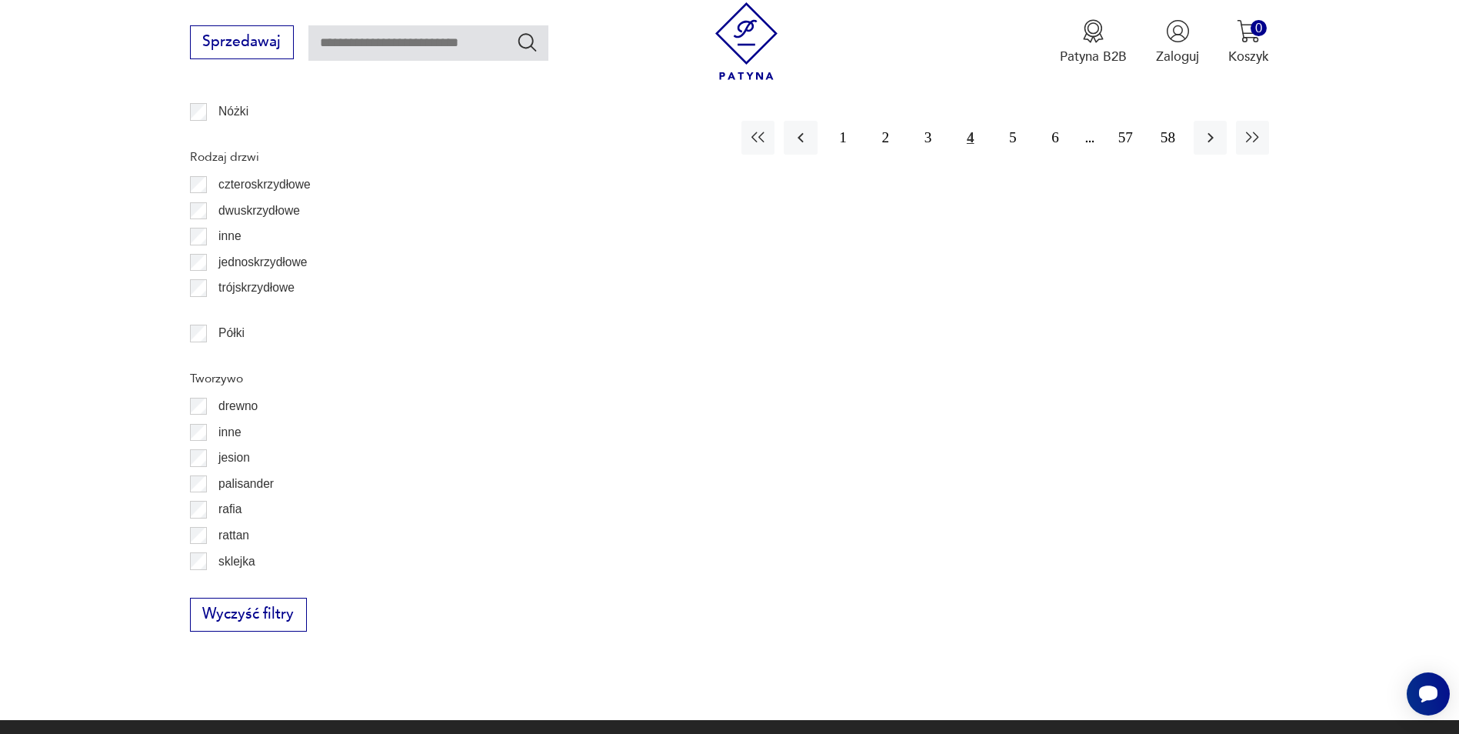
scroll to position [2214, 0]
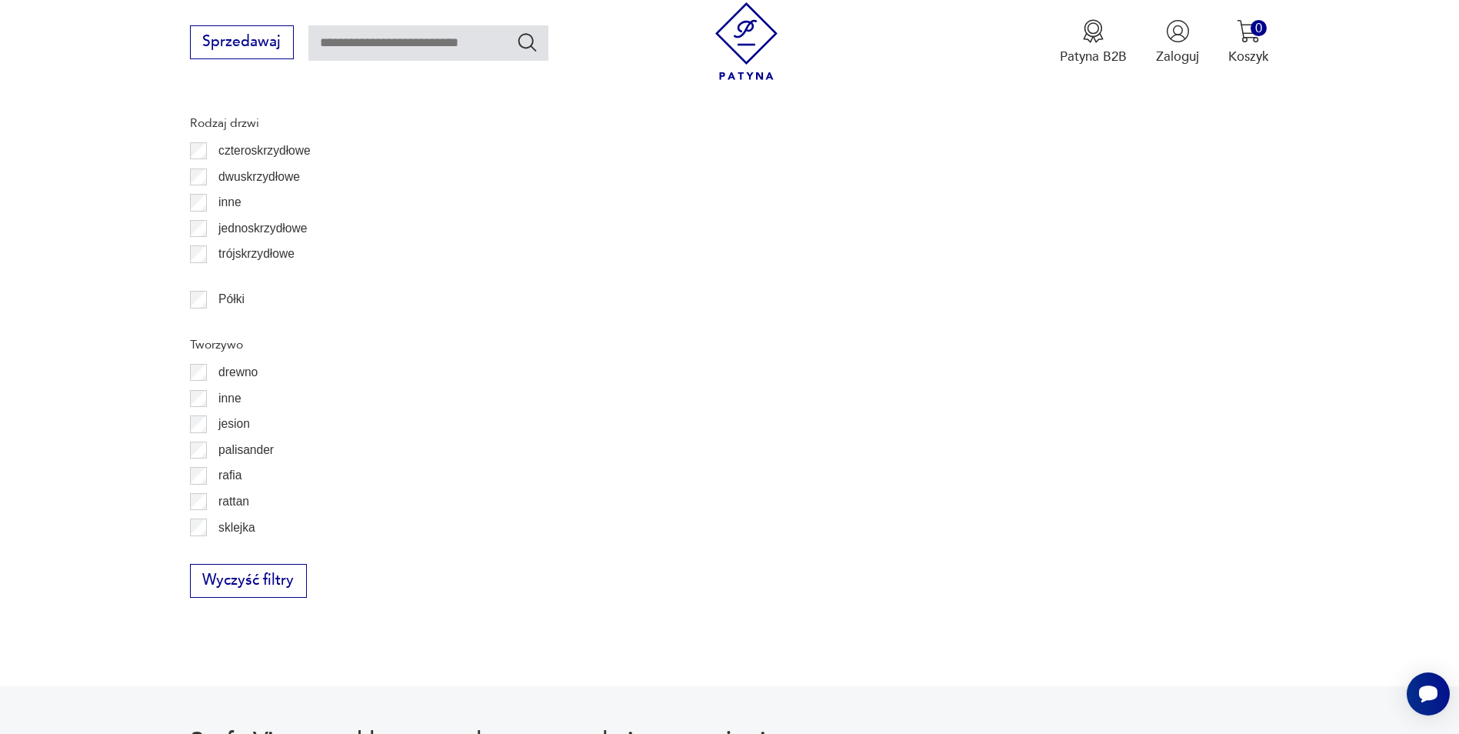
scroll to position [2214, 0]
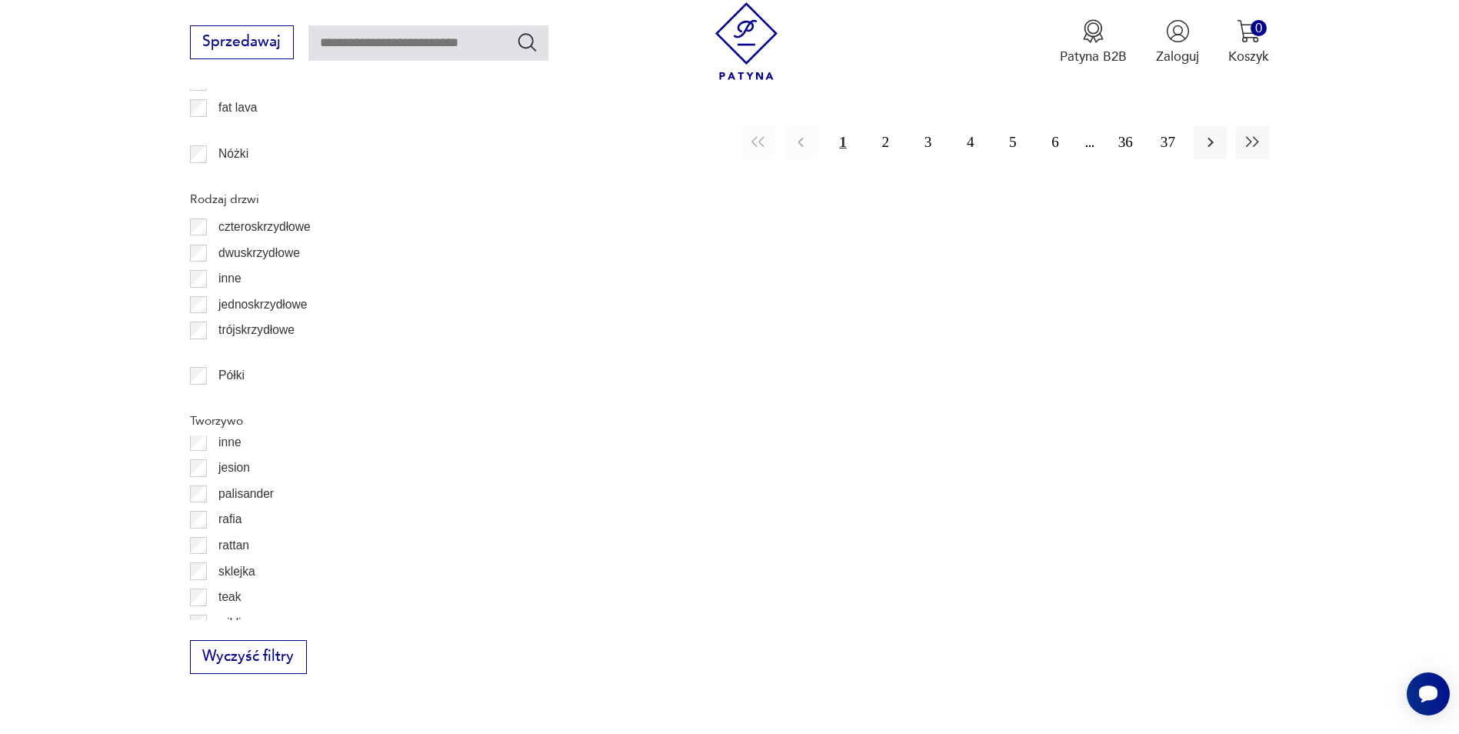
scroll to position [48, 0]
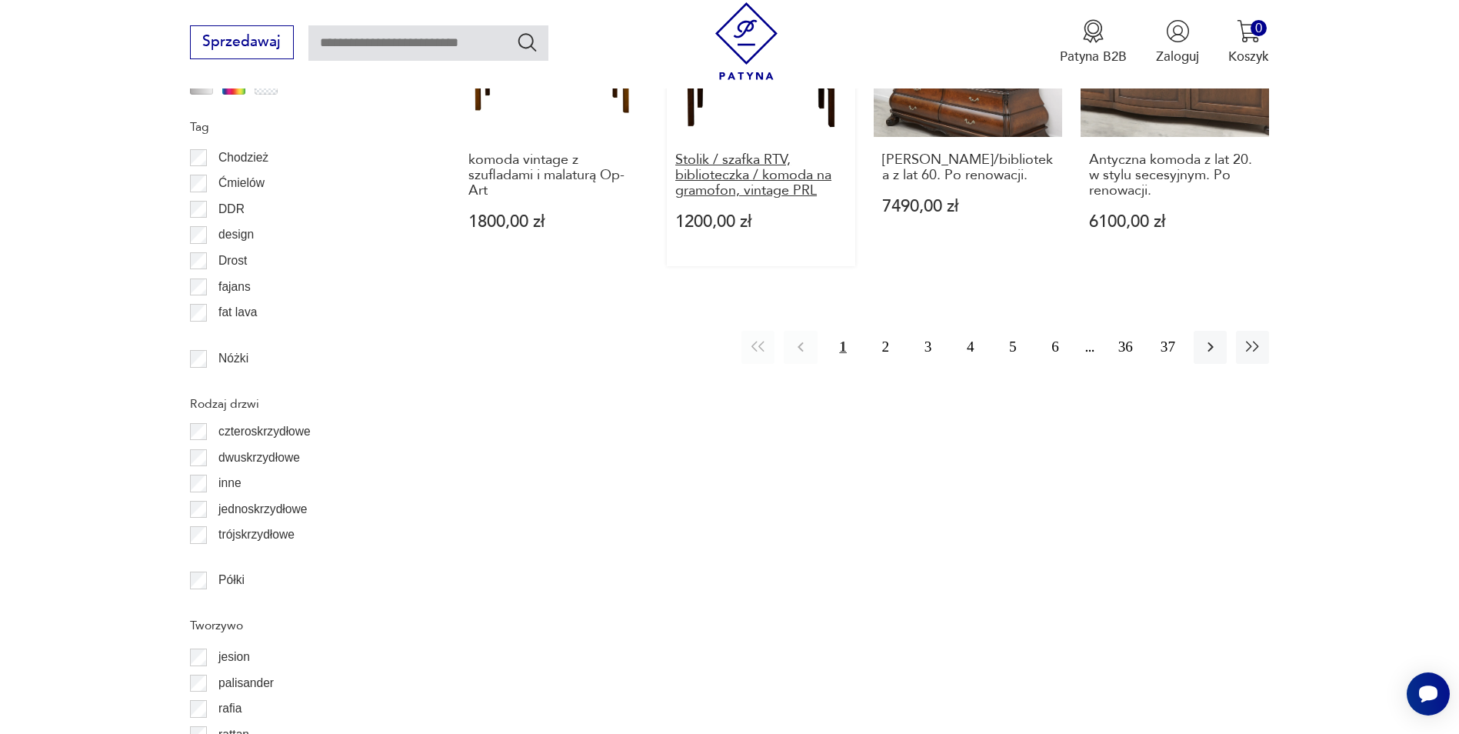
scroll to position [1983, 0]
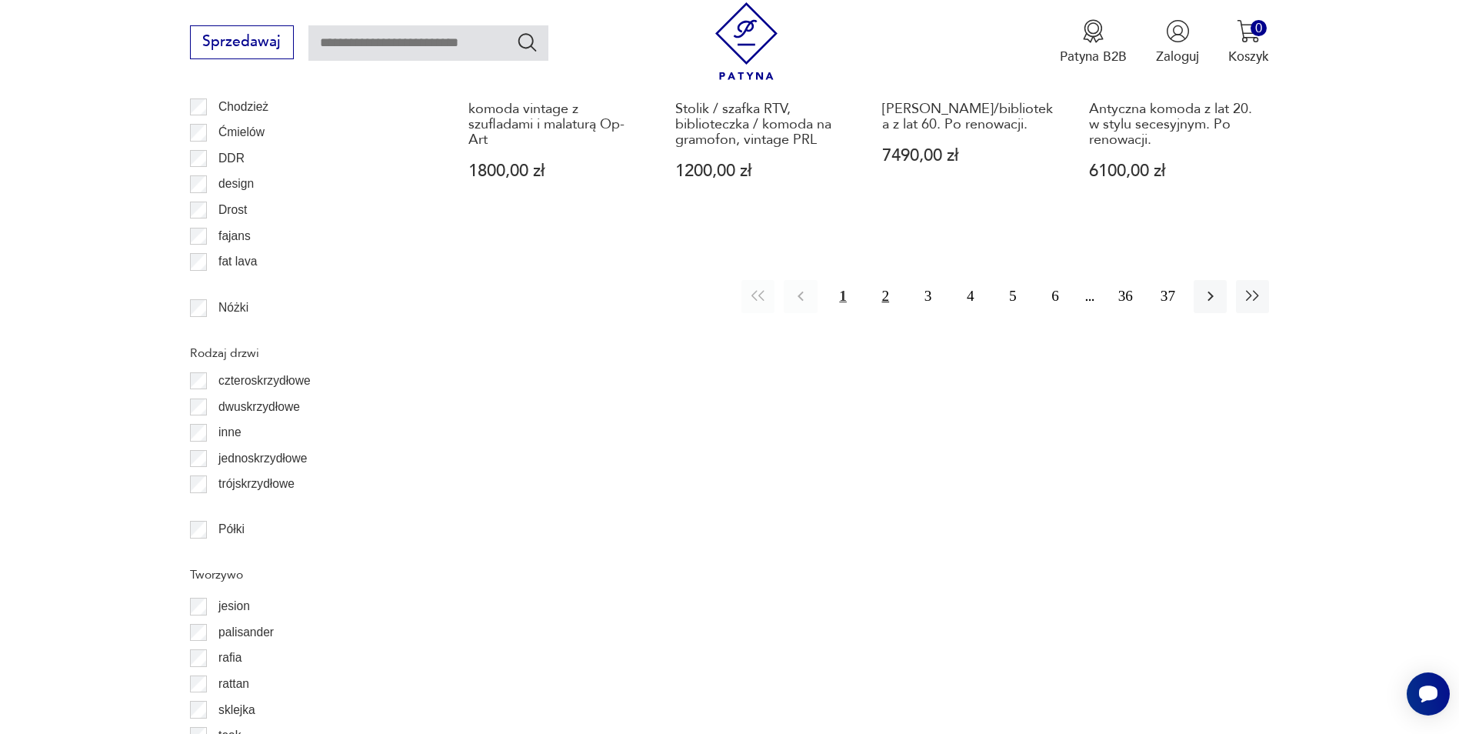
click at [885, 280] on button "2" at bounding box center [885, 296] width 33 height 33
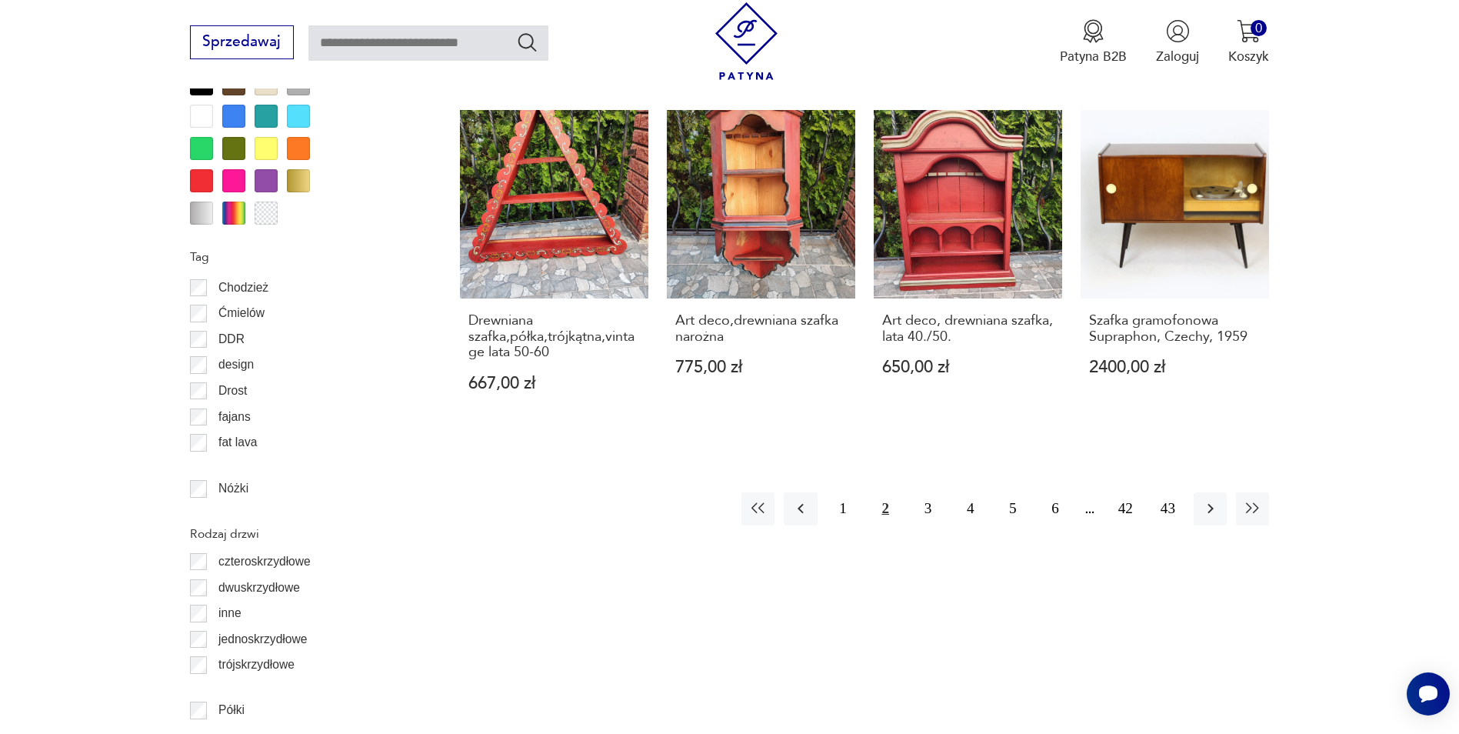
scroll to position [1829, 0]
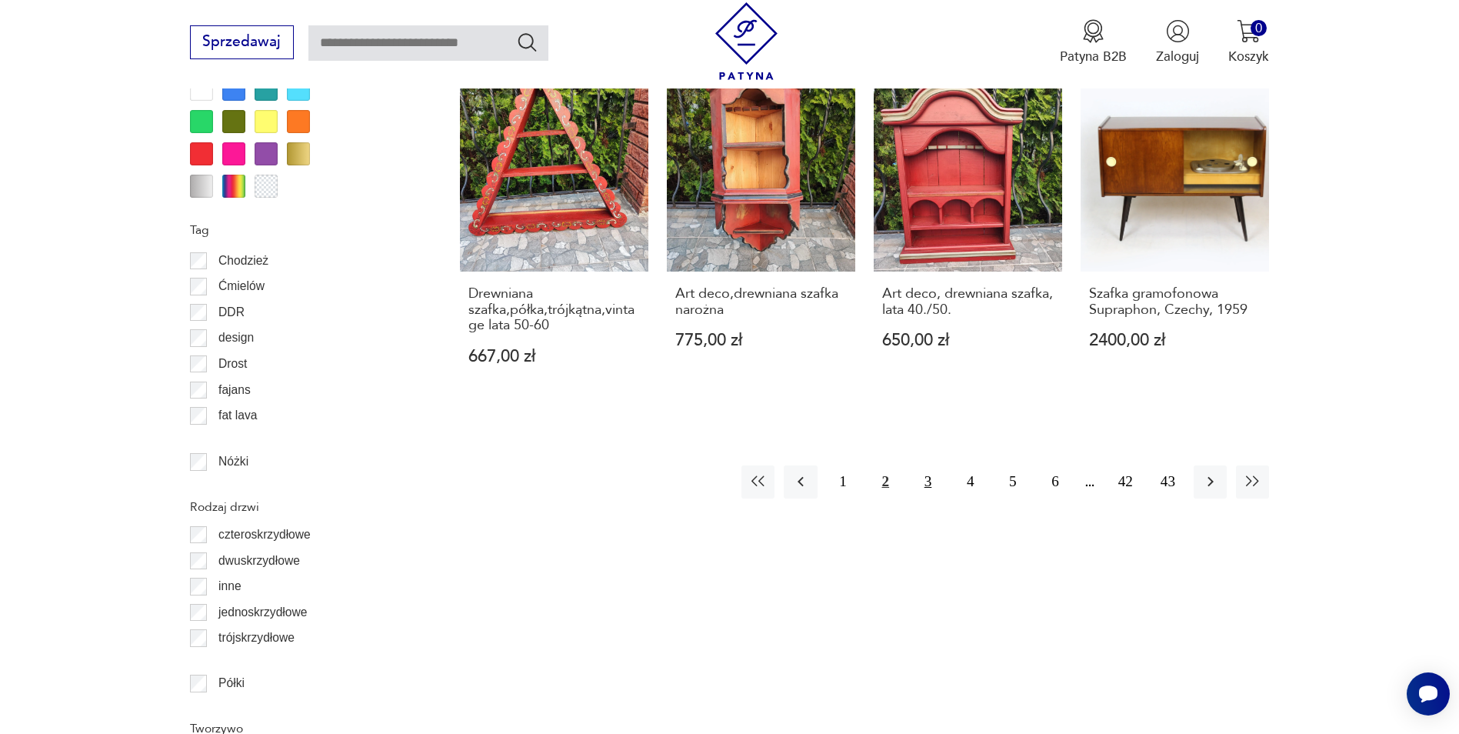
click at [932, 465] on button "3" at bounding box center [927, 481] width 33 height 33
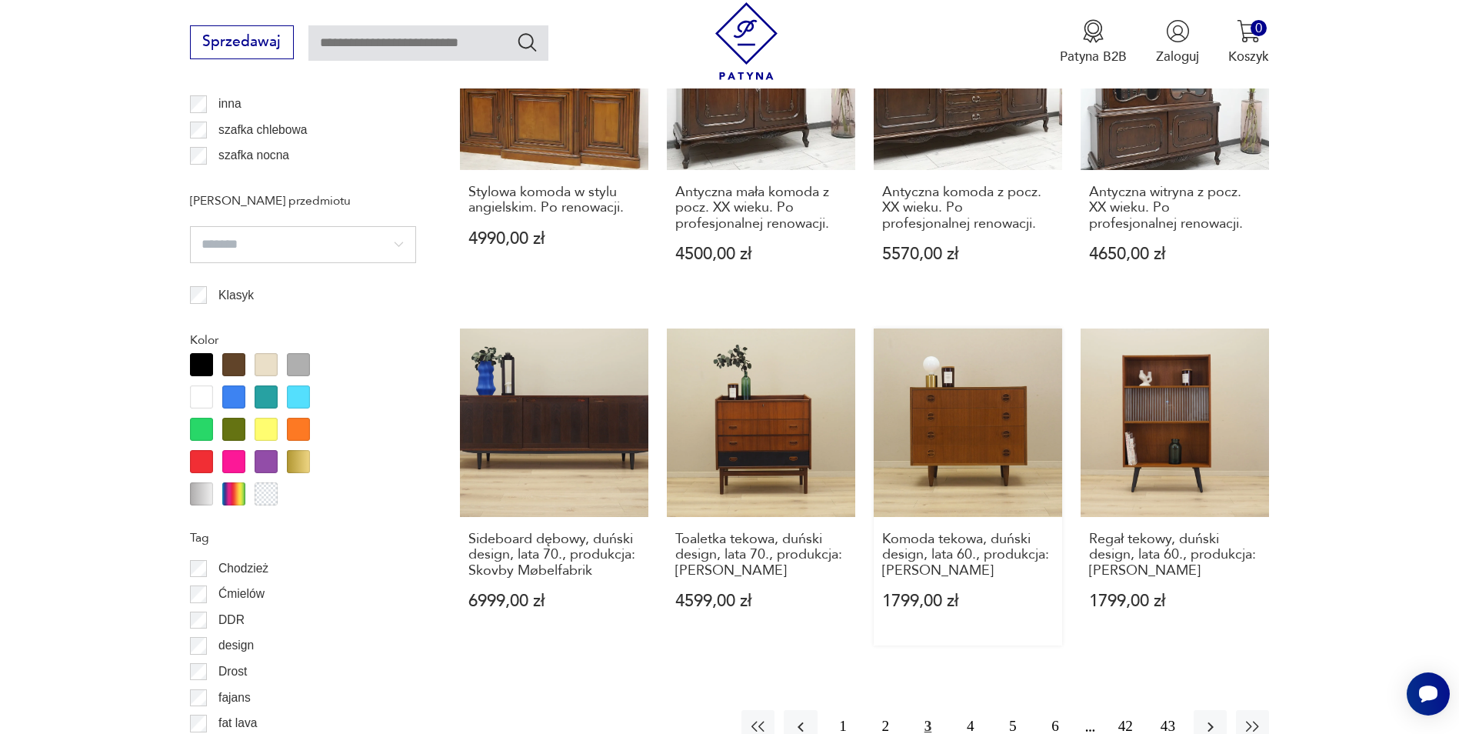
scroll to position [1752, 0]
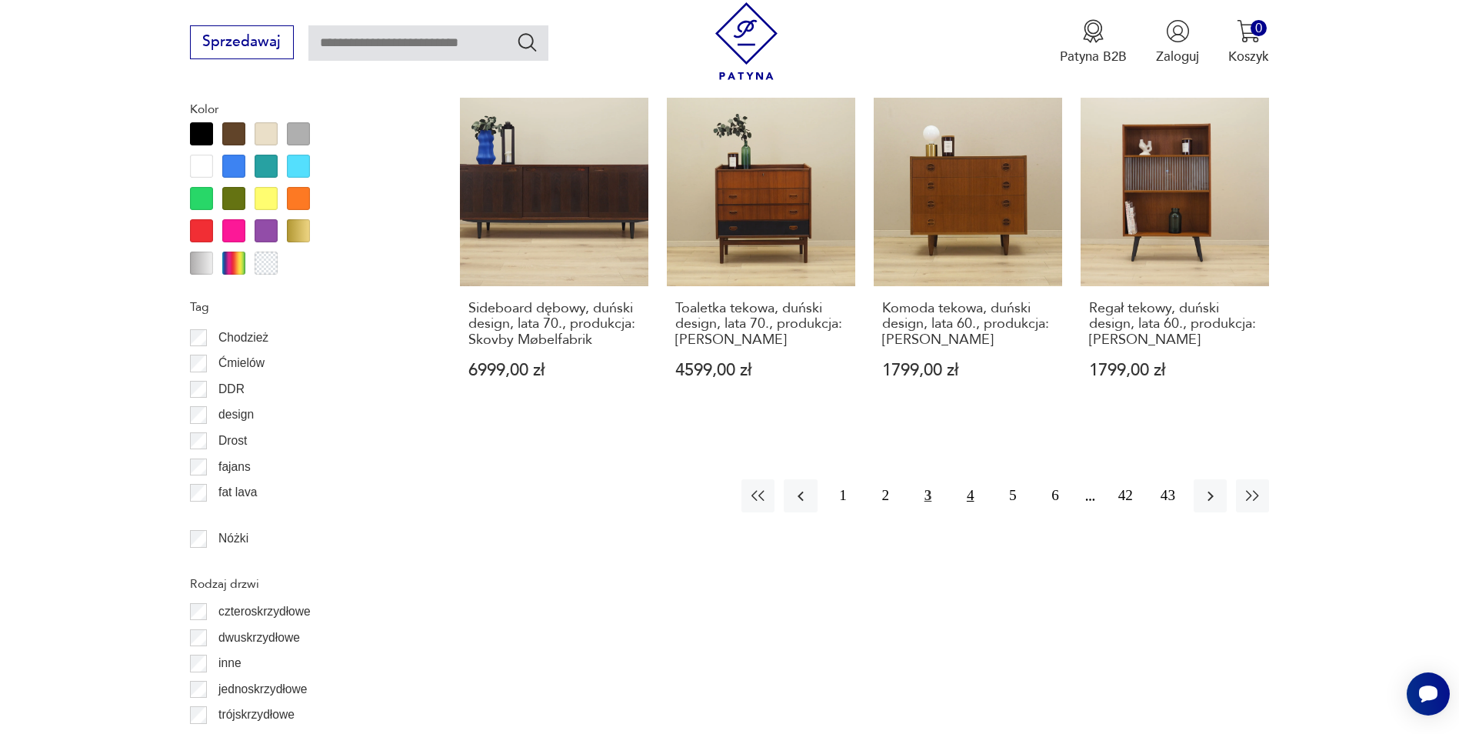
click at [967, 493] on button "4" at bounding box center [970, 495] width 33 height 33
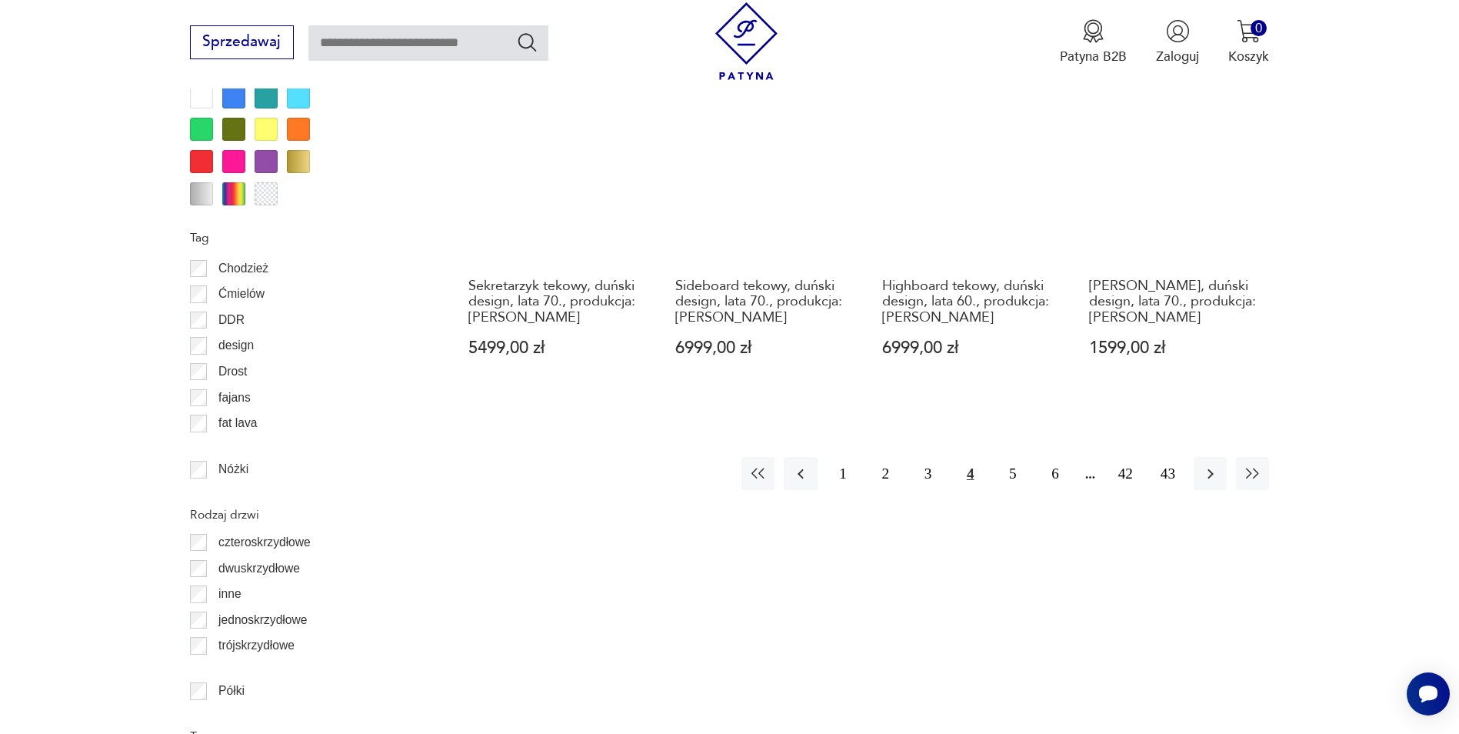
scroll to position [1829, 0]
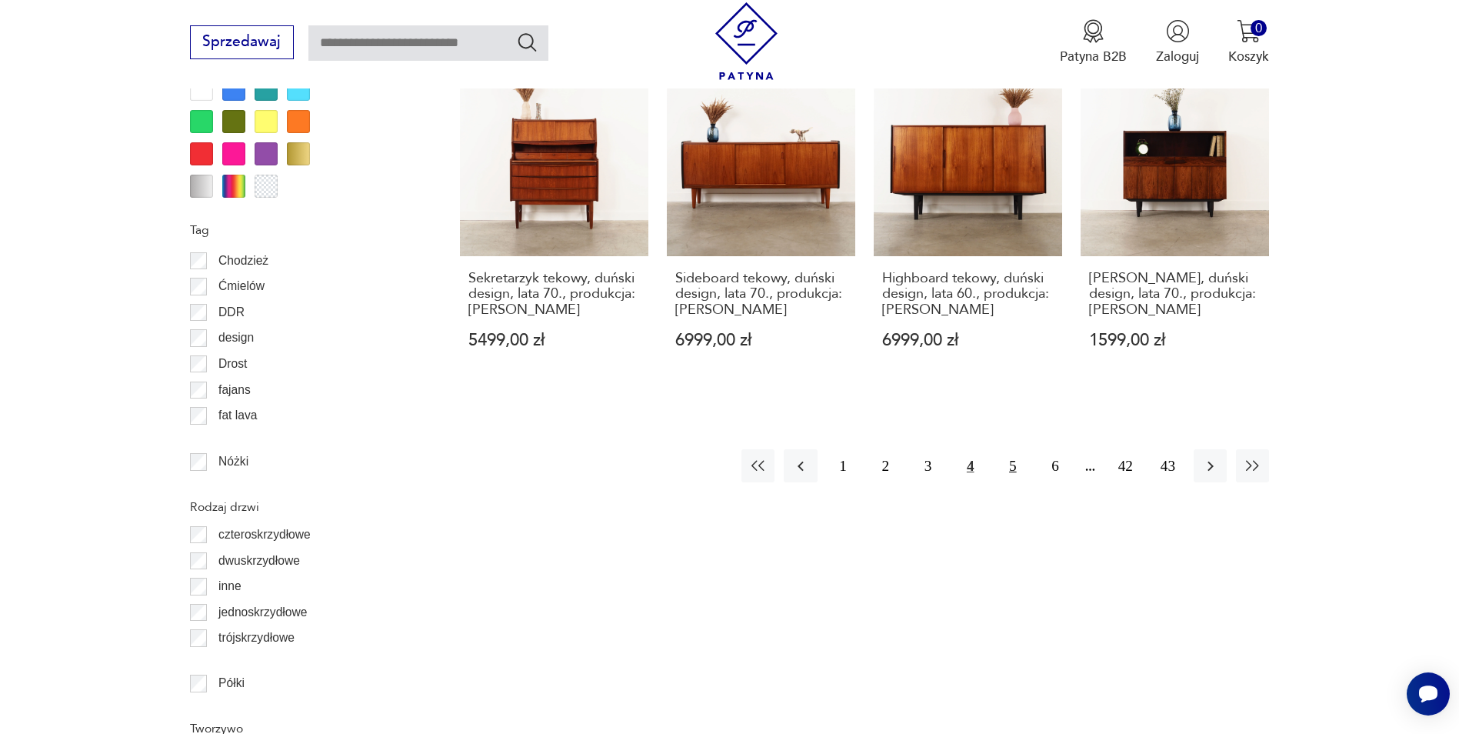
click at [1011, 449] on button "5" at bounding box center [1012, 465] width 33 height 33
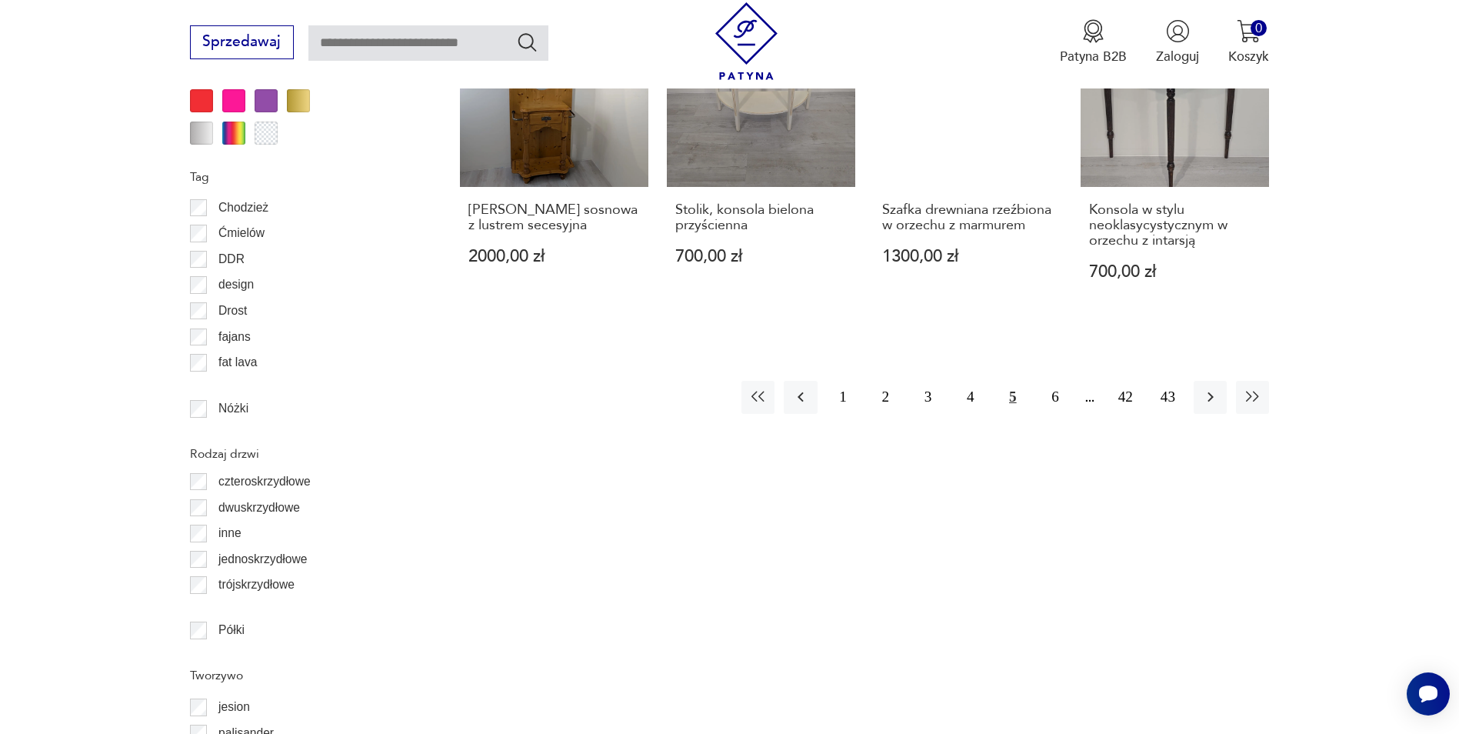
scroll to position [1906, 0]
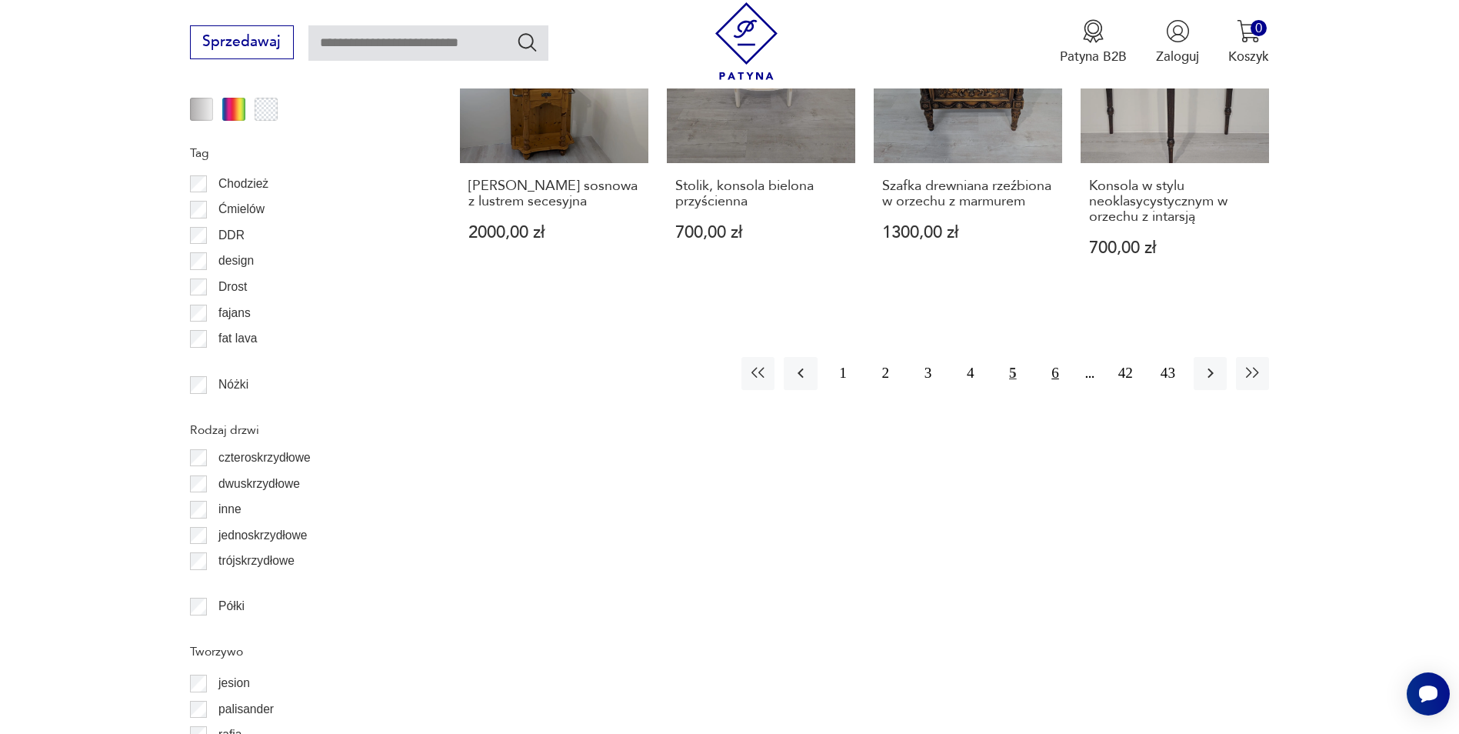
click at [1054, 358] on button "6" at bounding box center [1054, 373] width 33 height 33
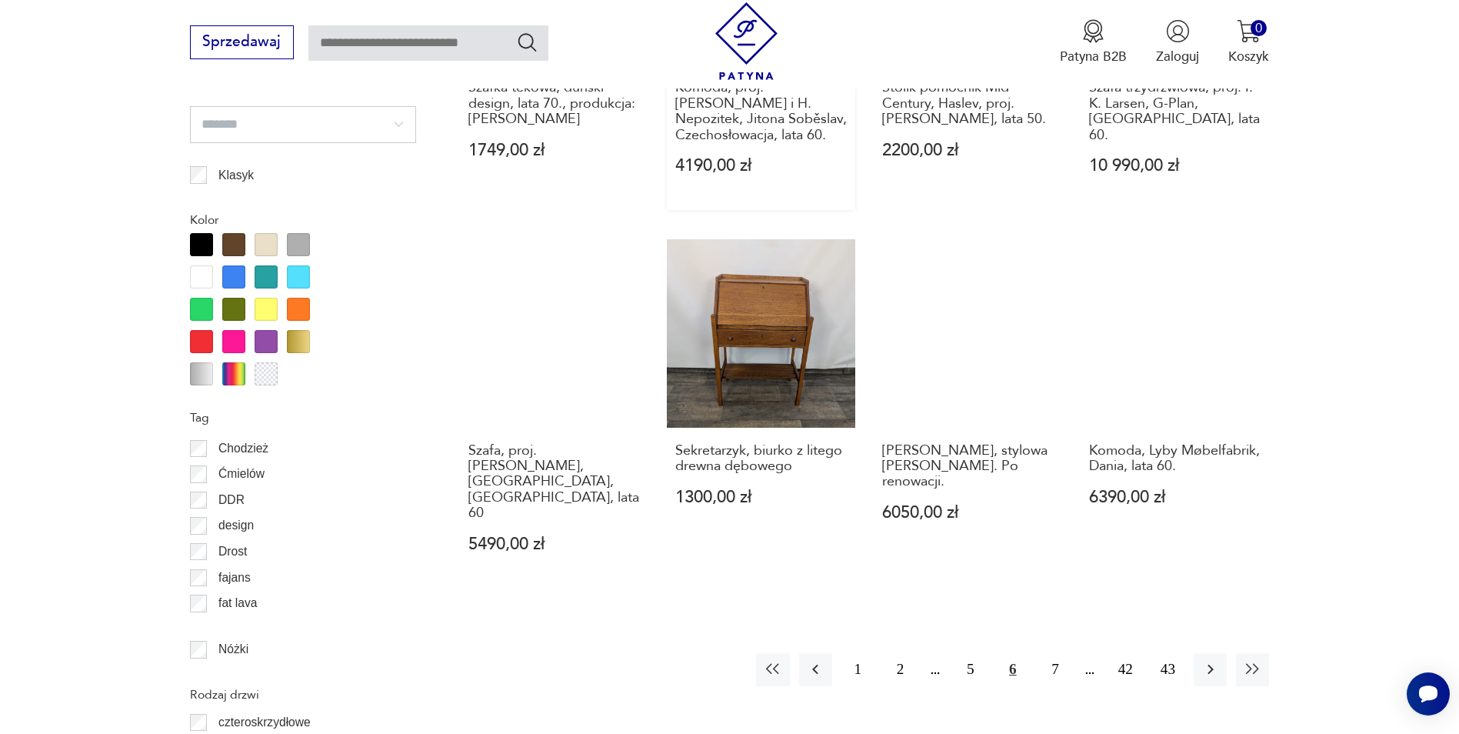
scroll to position [1675, 0]
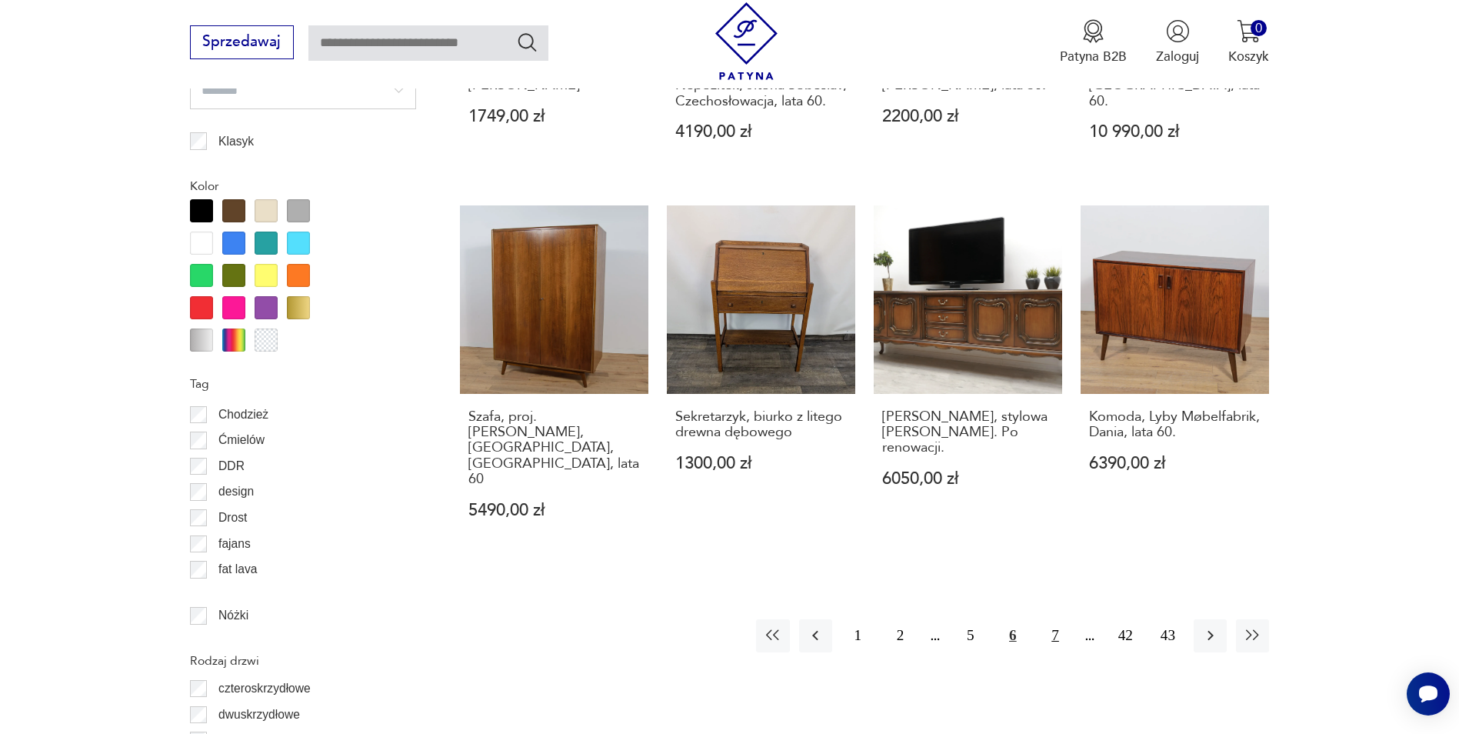
click at [1055, 619] on button "7" at bounding box center [1054, 635] width 33 height 33
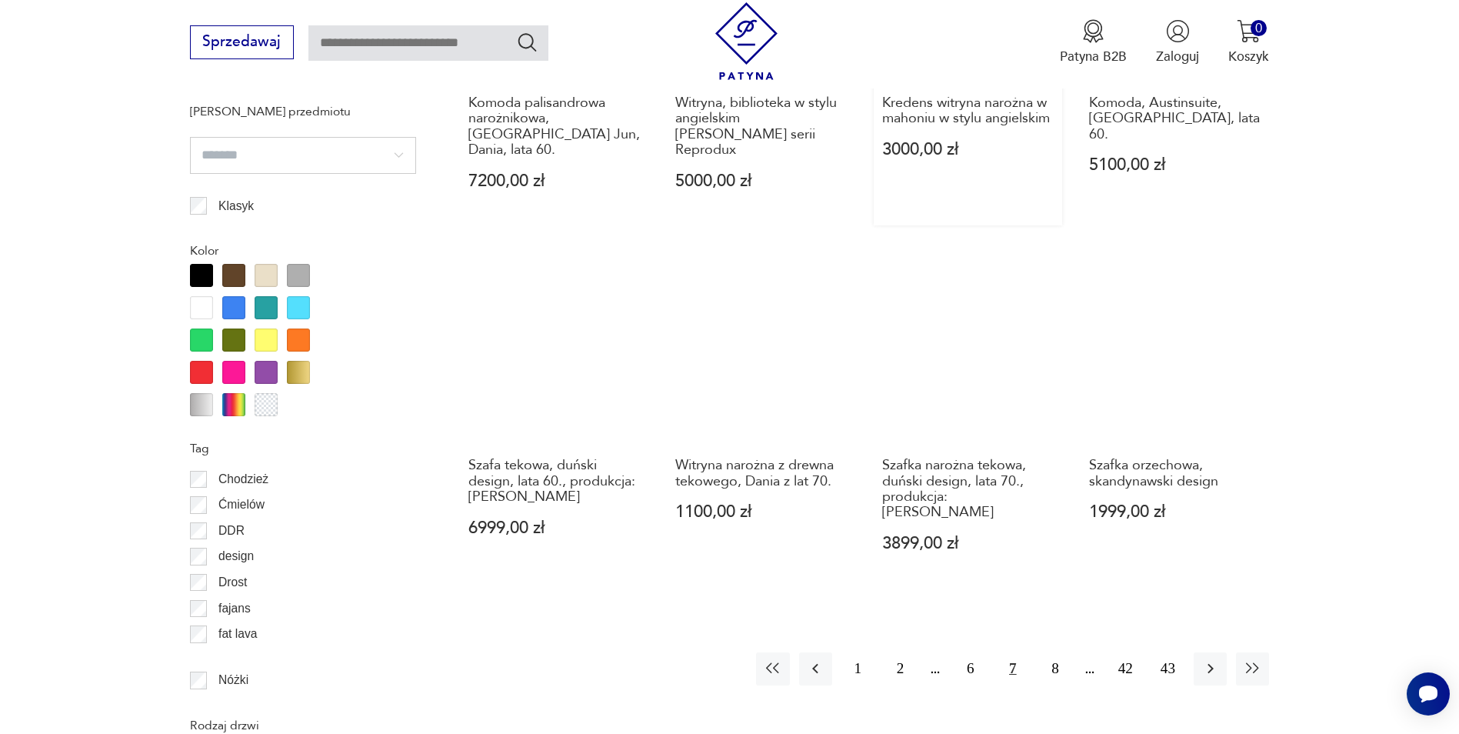
scroll to position [1675, 0]
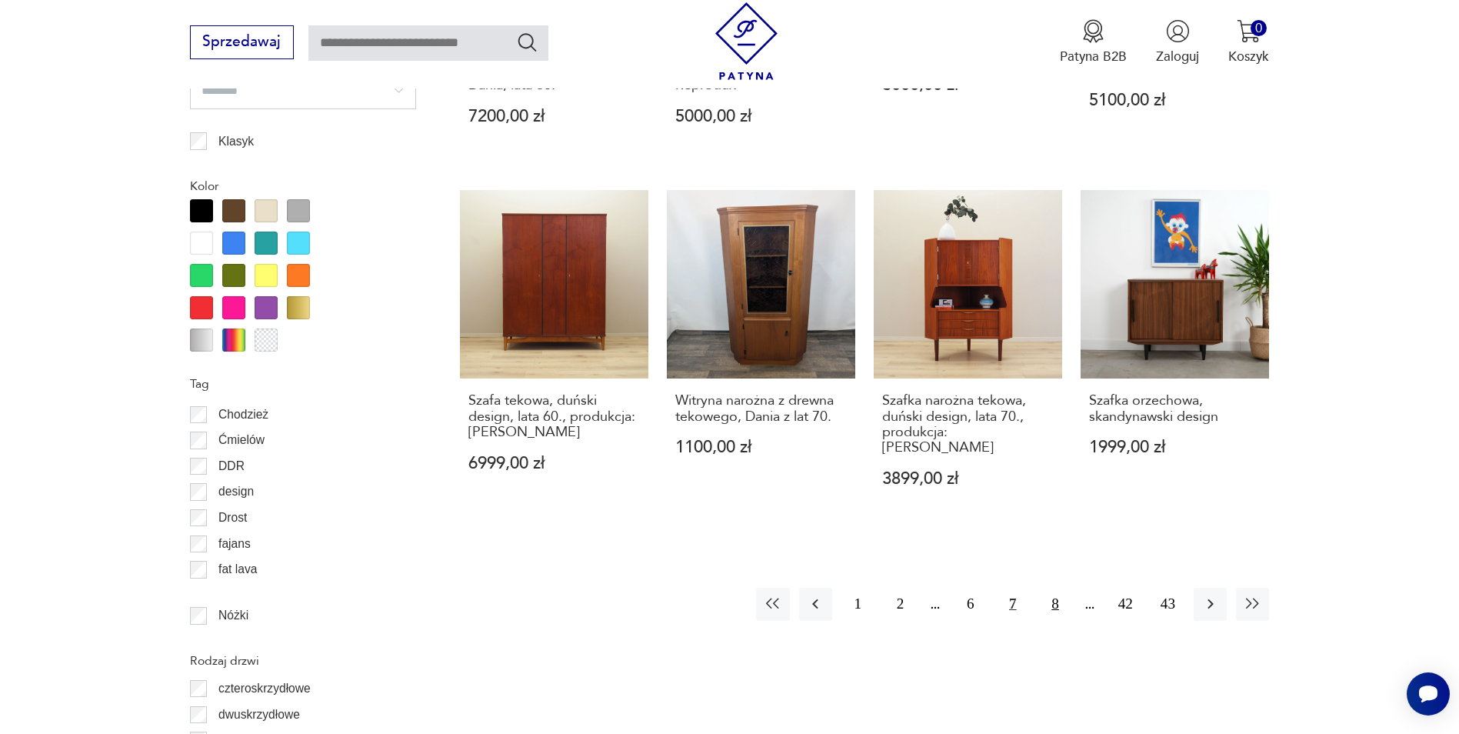
click at [1058, 588] on button "8" at bounding box center [1054, 604] width 33 height 33
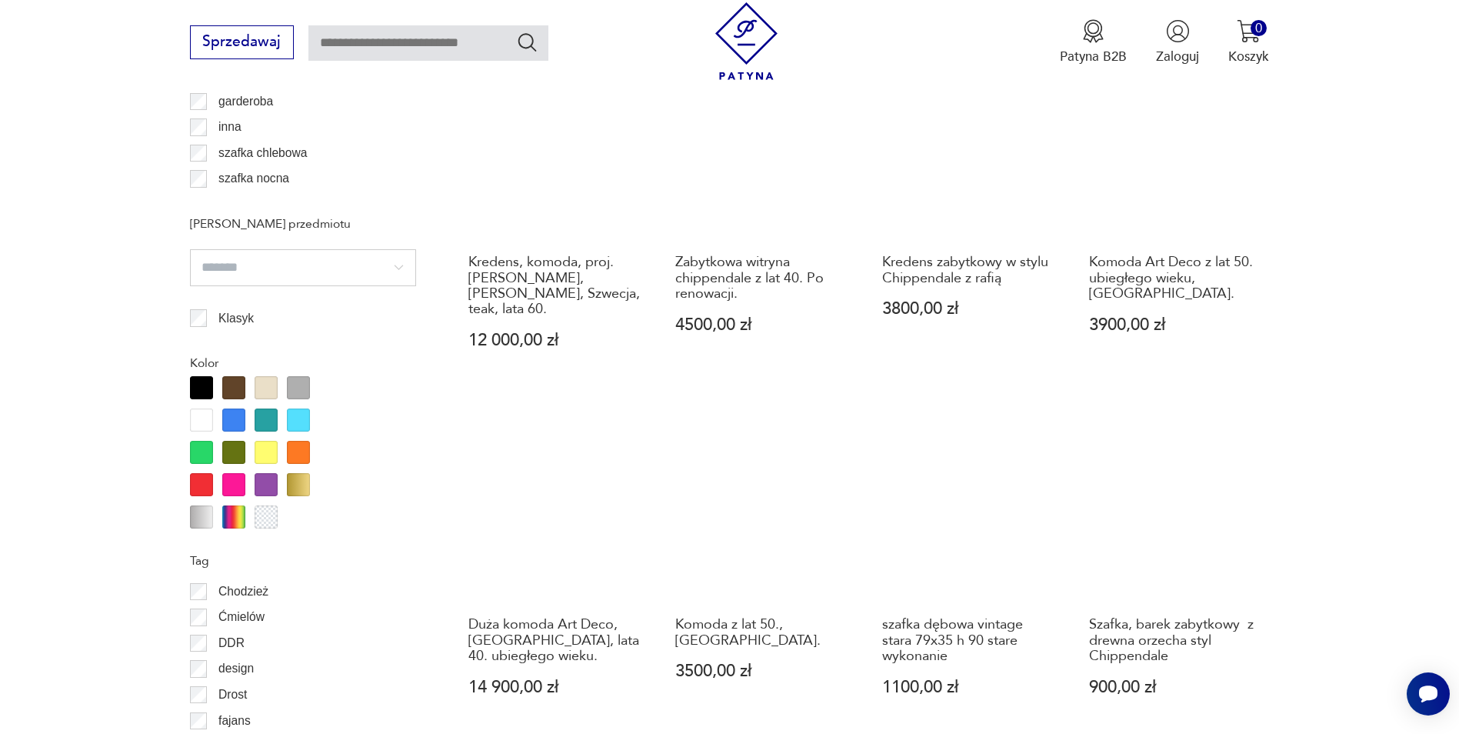
scroll to position [1598, 0]
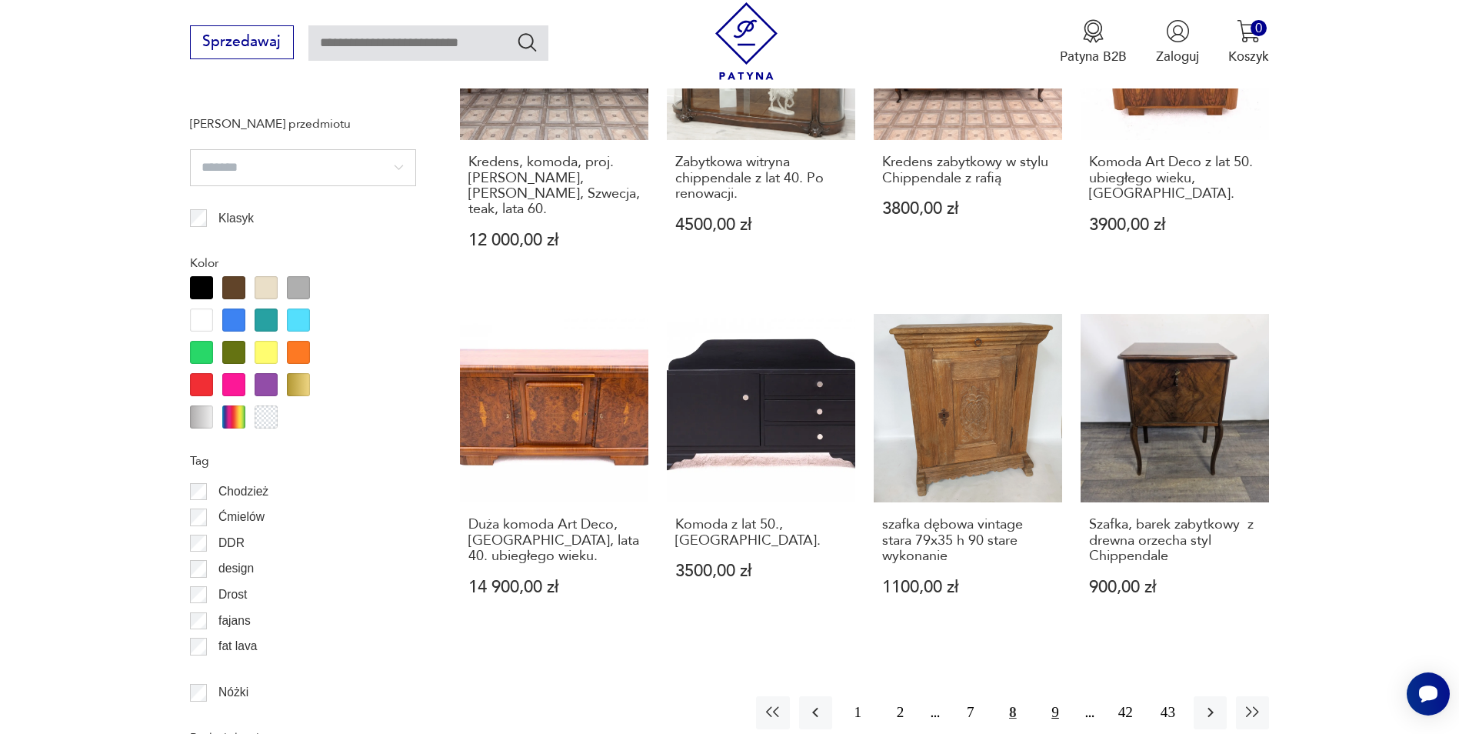
click at [1058, 696] on button "9" at bounding box center [1054, 712] width 33 height 33
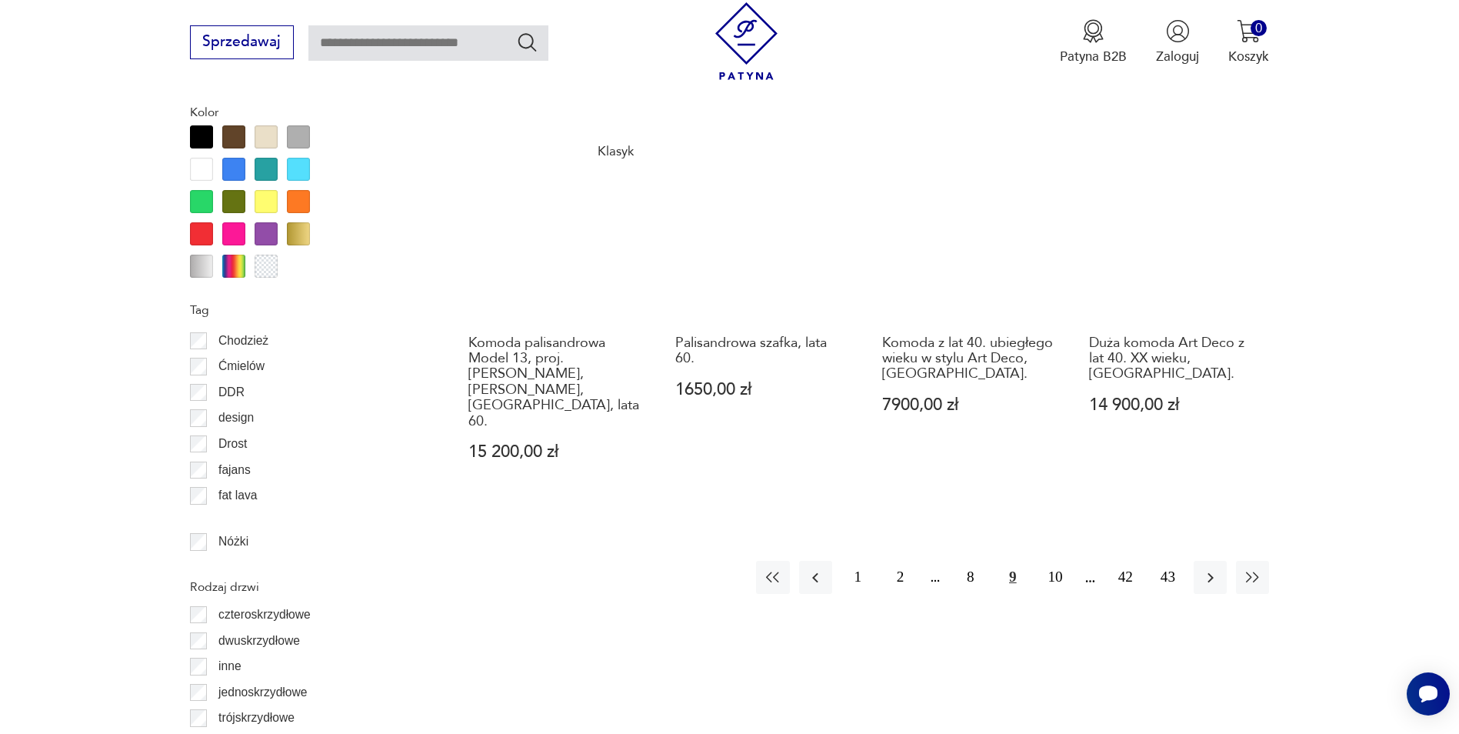
scroll to position [1752, 0]
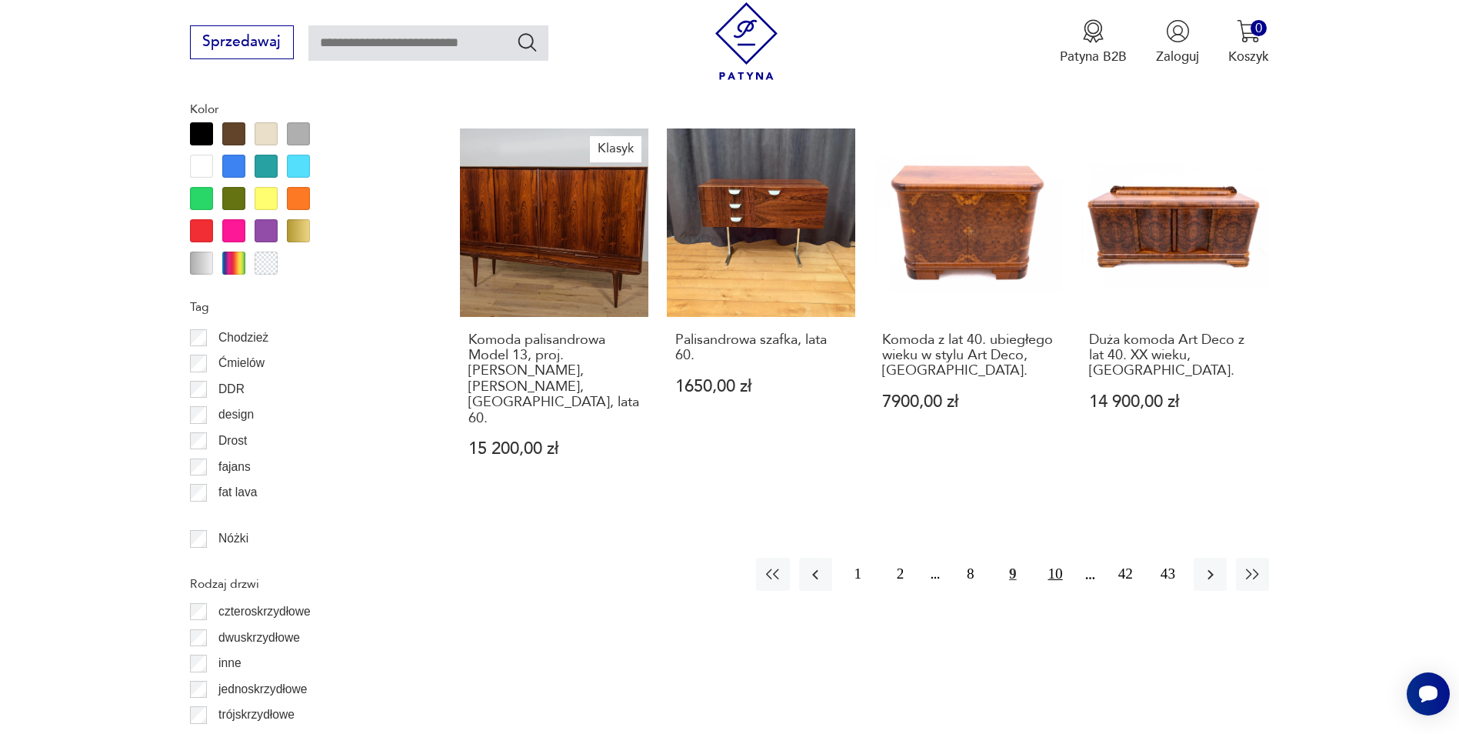
click at [1058, 558] on button "10" at bounding box center [1054, 574] width 33 height 33
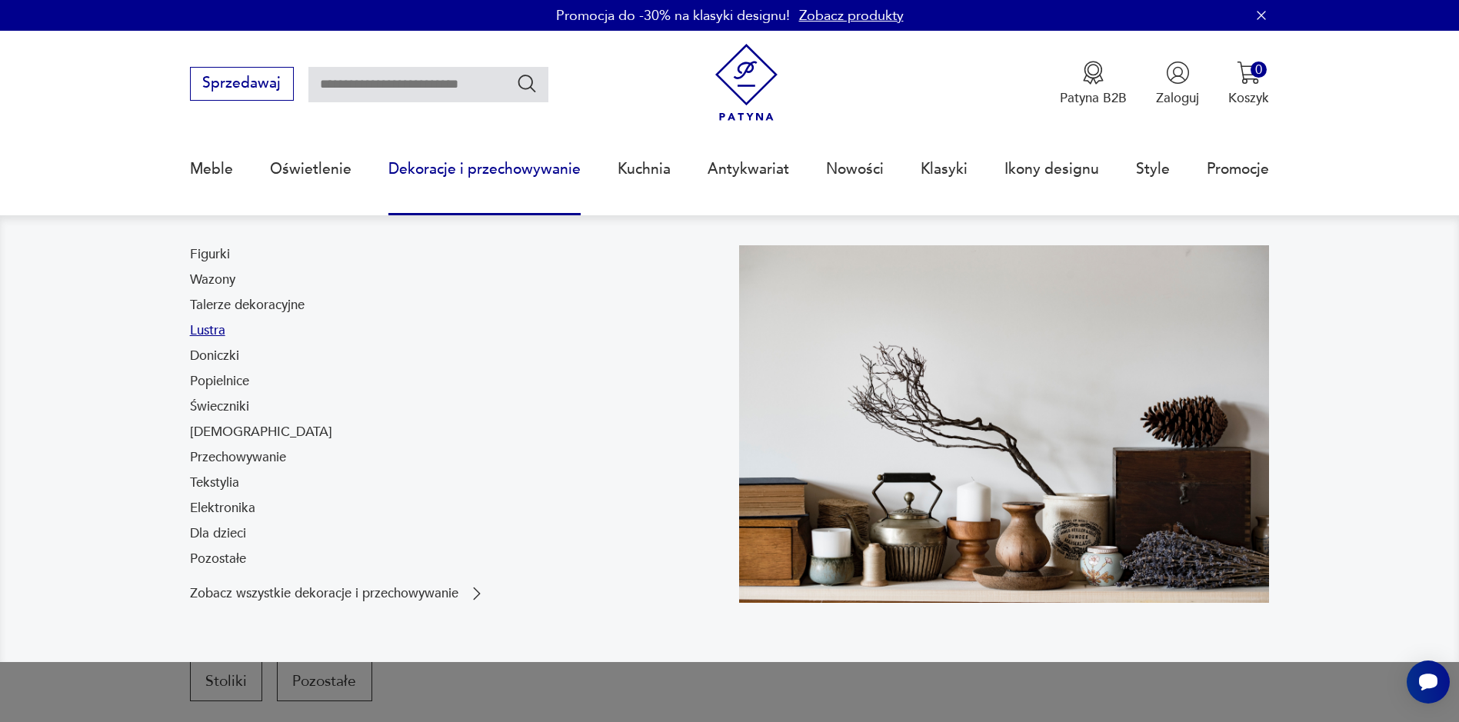
click at [214, 329] on link "Lustra" at bounding box center [207, 330] width 35 height 18
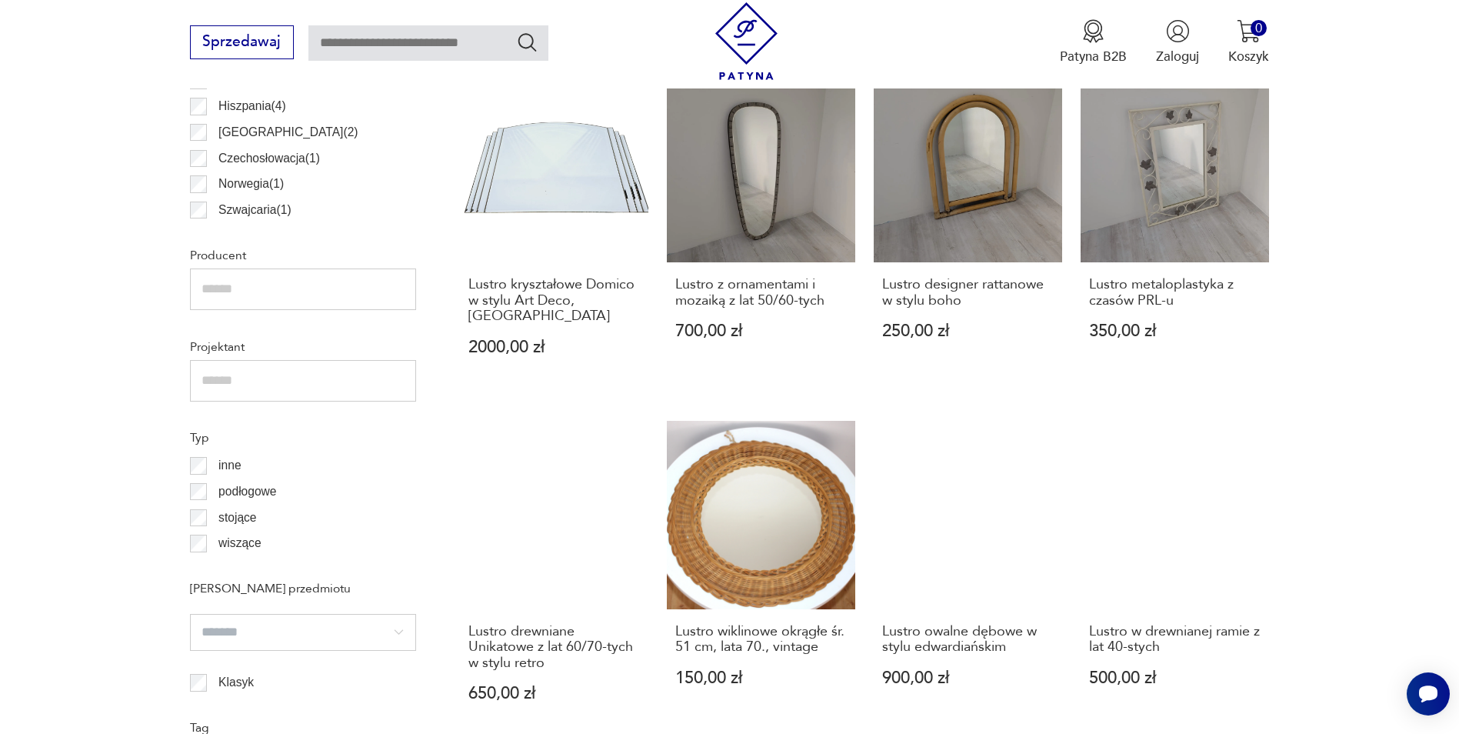
scroll to position [1128, 0]
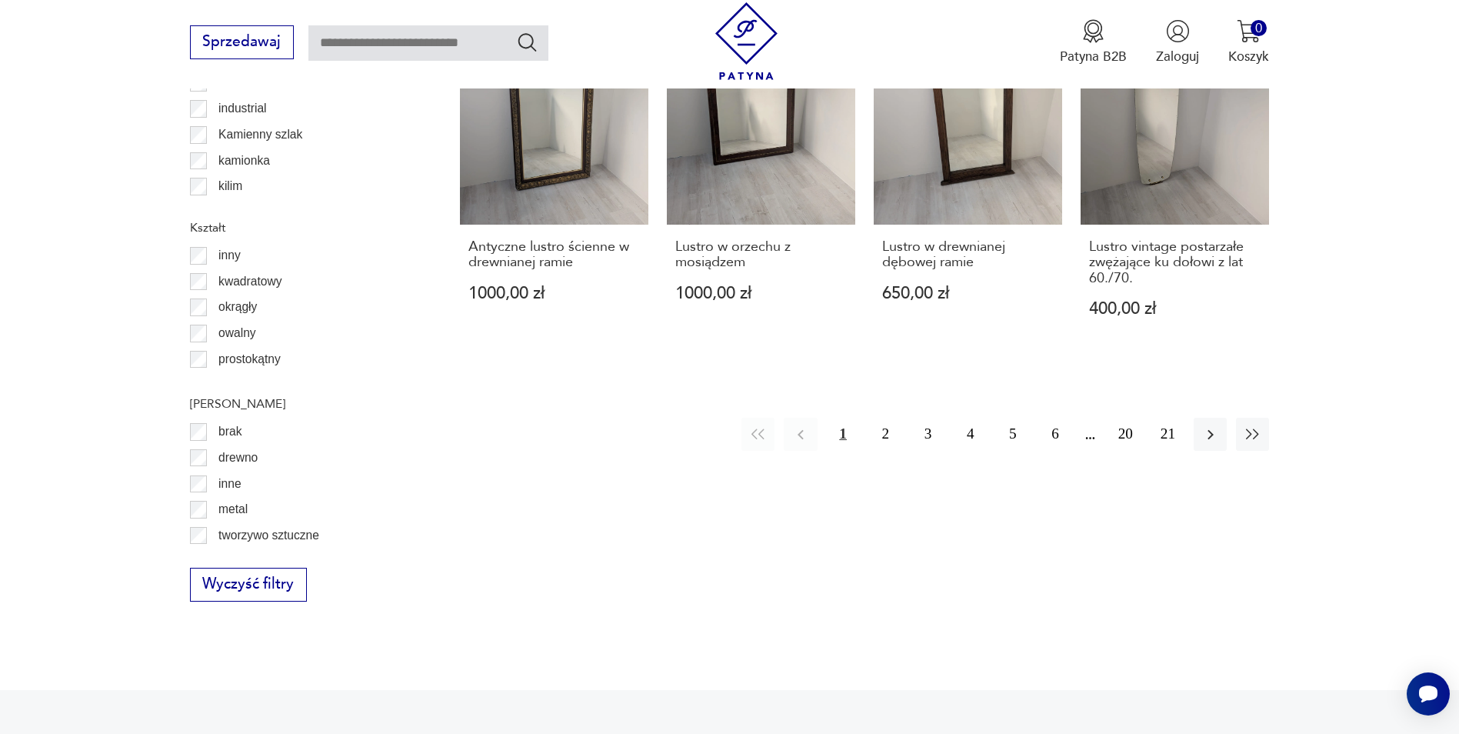
scroll to position [1820, 0]
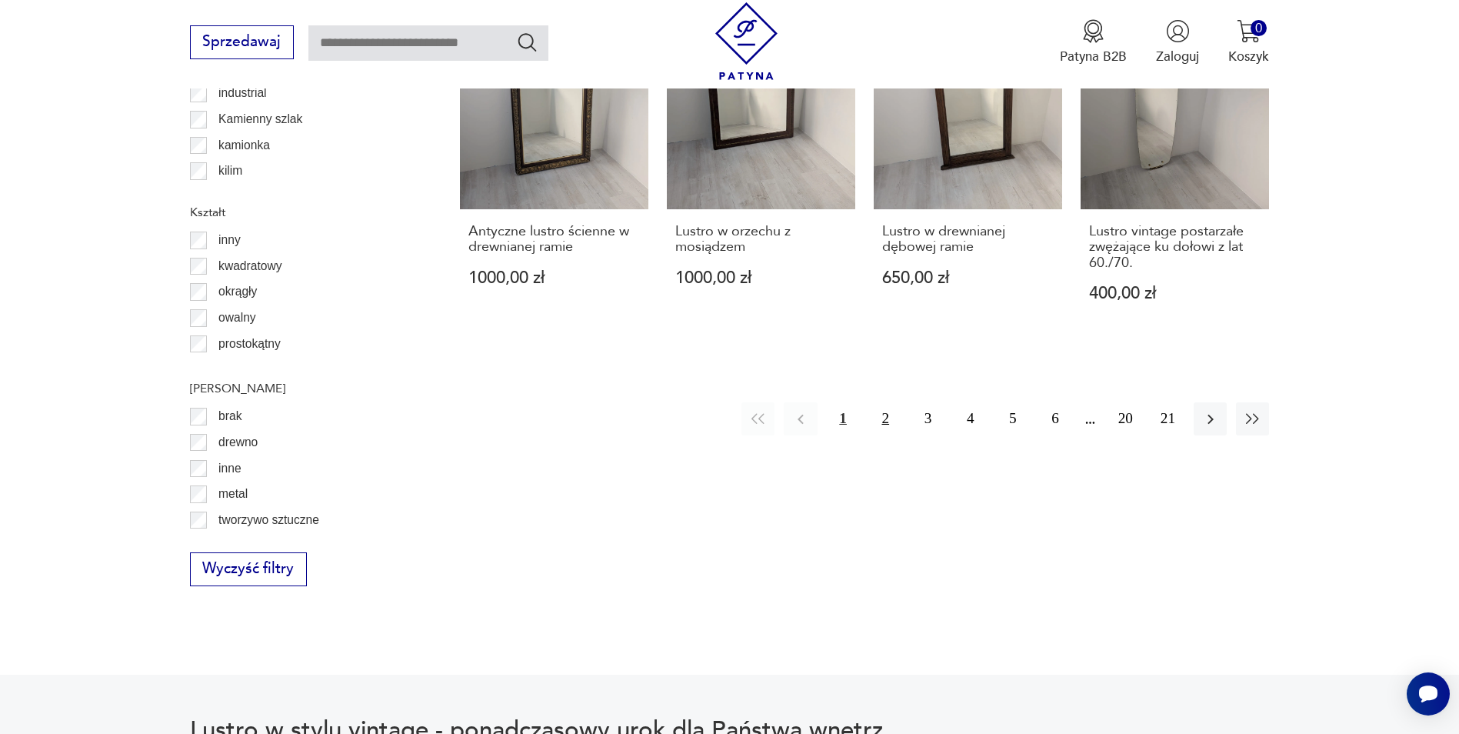
click at [888, 407] on button "2" at bounding box center [885, 418] width 33 height 33
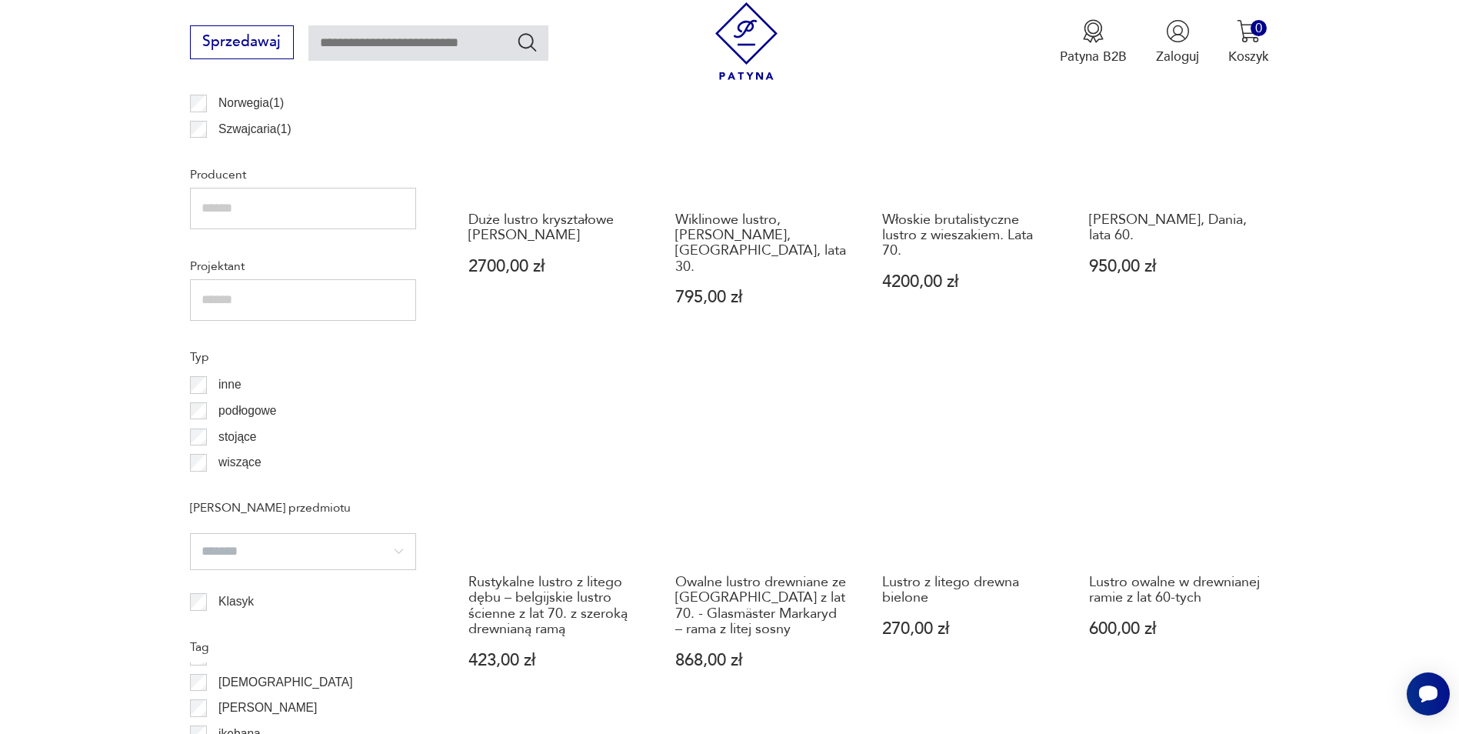
scroll to position [1204, 0]
